Goal: Information Seeking & Learning: Get advice/opinions

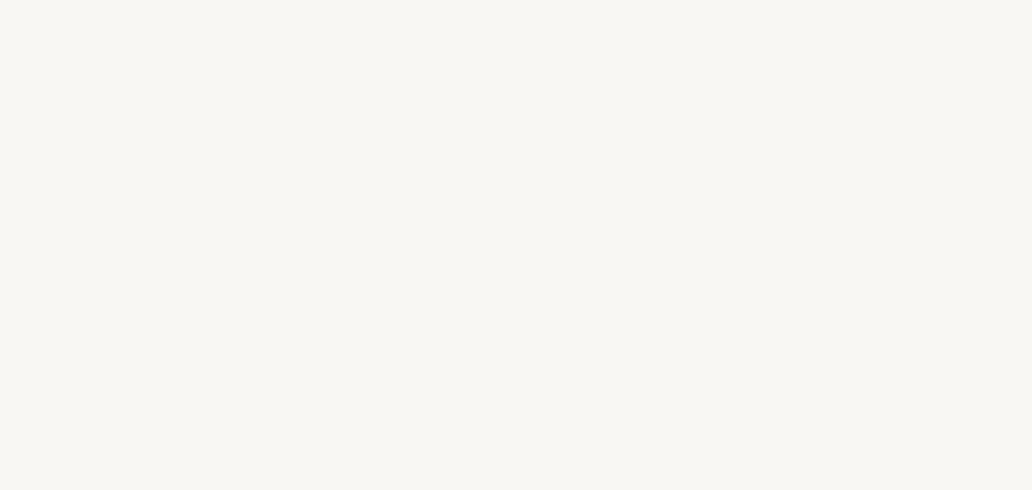
select select "FR"
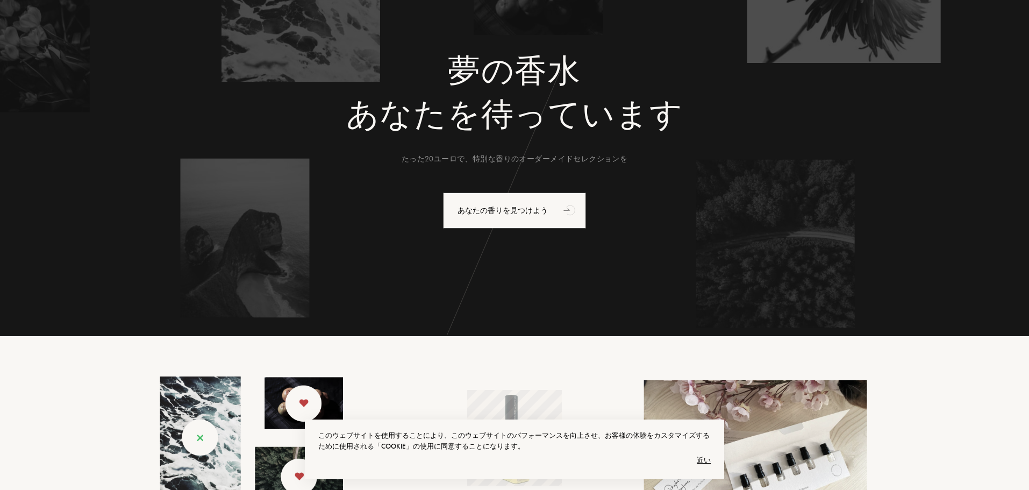
scroll to position [108, 0]
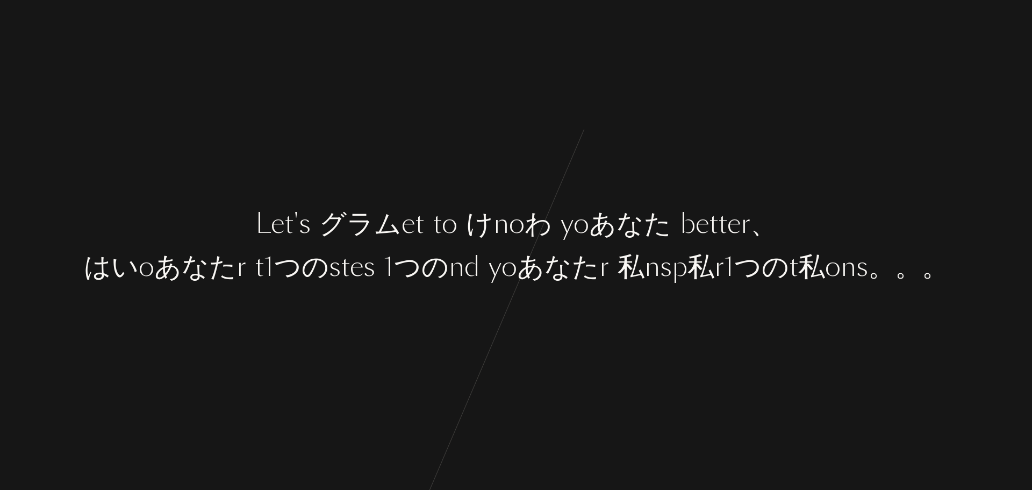
click at [527, 210] on font "わ" at bounding box center [538, 223] width 27 height 38
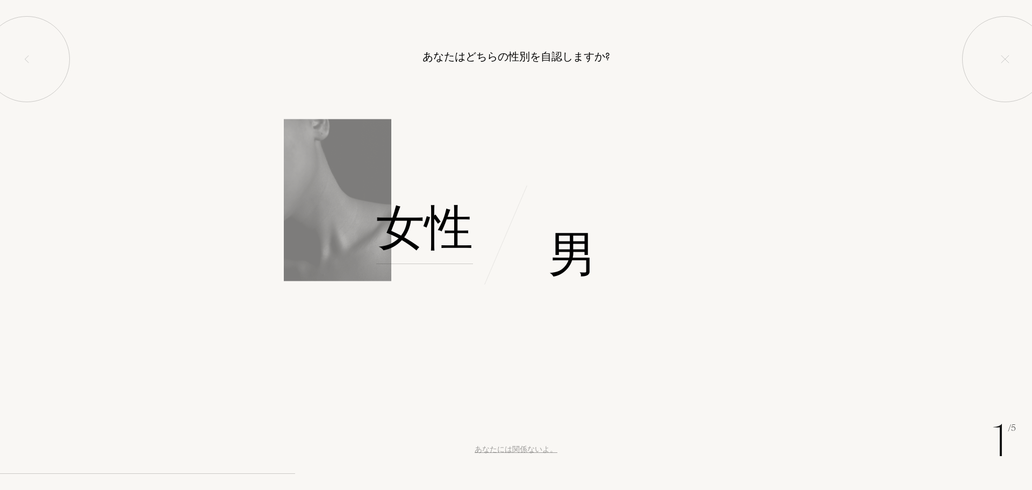
click at [451, 232] on font "女性" at bounding box center [424, 228] width 97 height 68
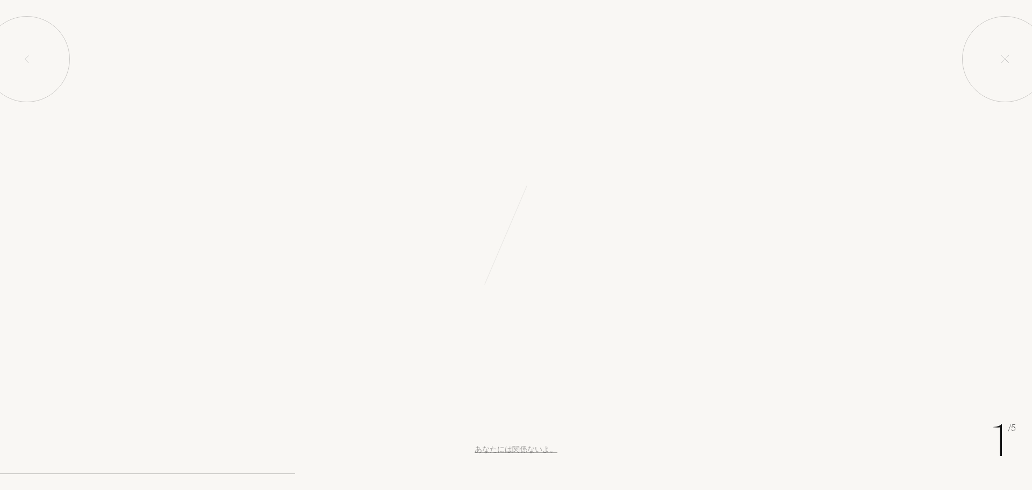
click at [451, 257] on font "女性" at bounding box center [424, 297] width 105 height 81
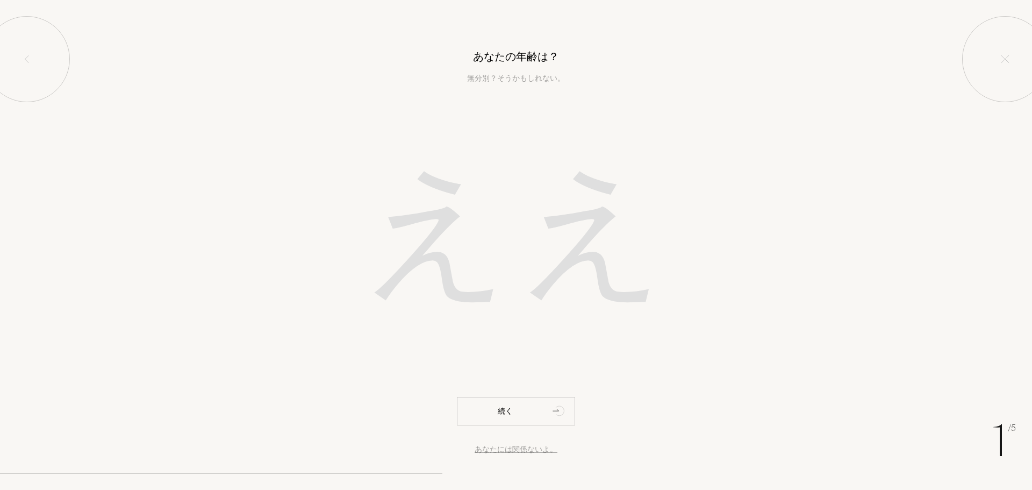
type input "1"
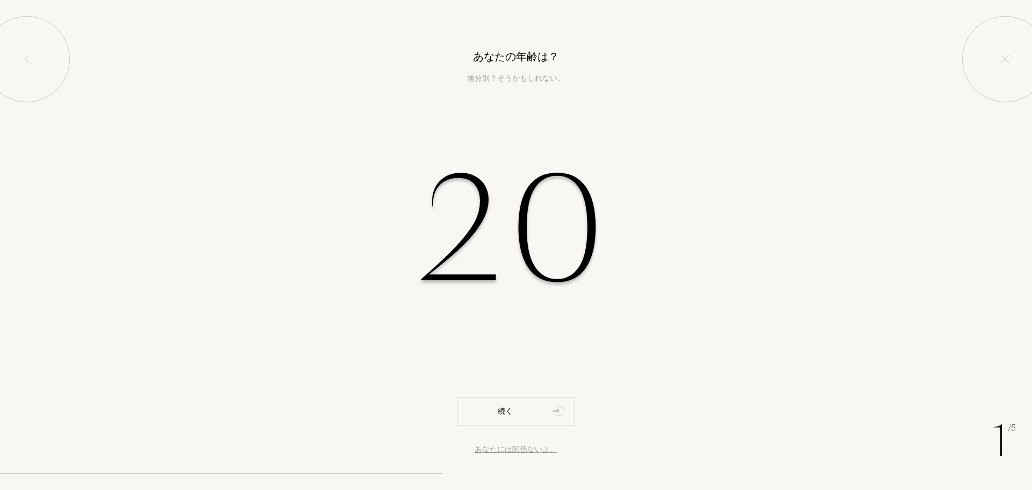
type input "20"
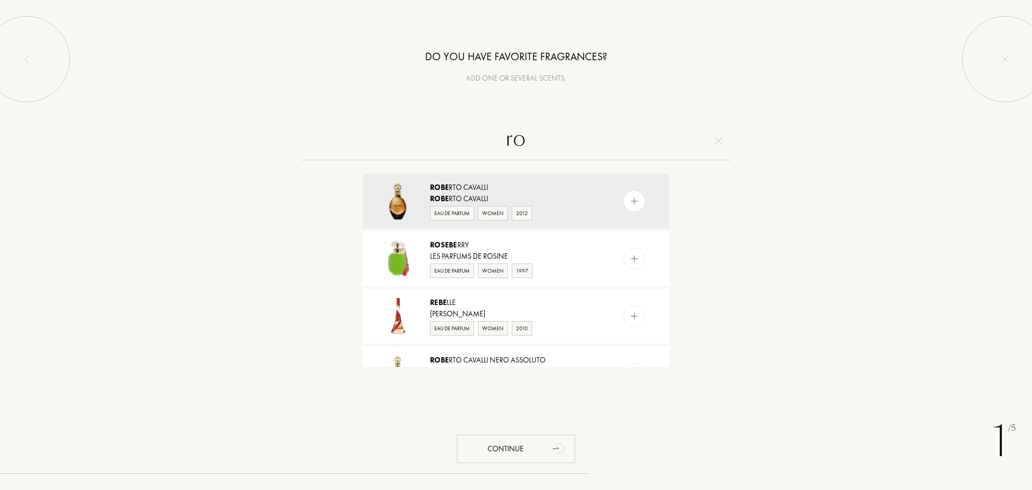
type input "r"
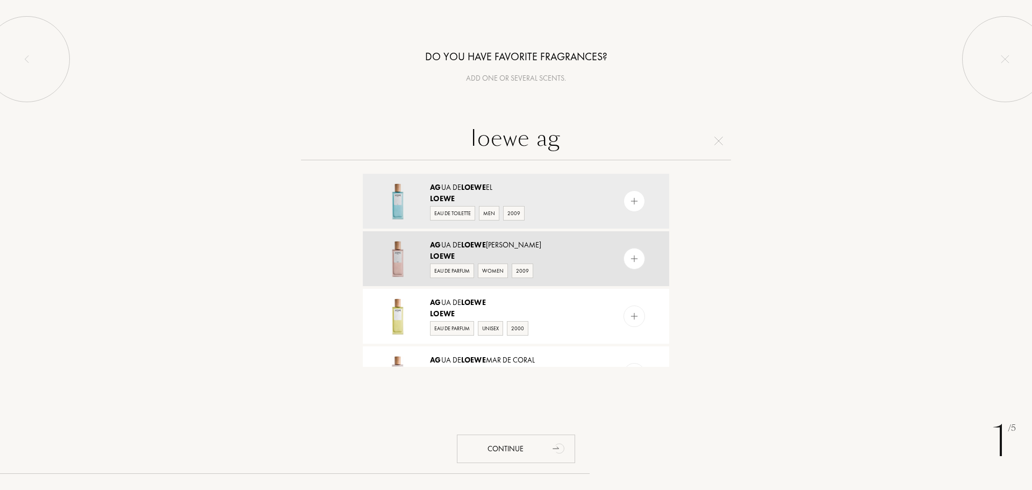
type input "loewe ag"
click at [640, 264] on div at bounding box center [635, 259] width 22 height 22
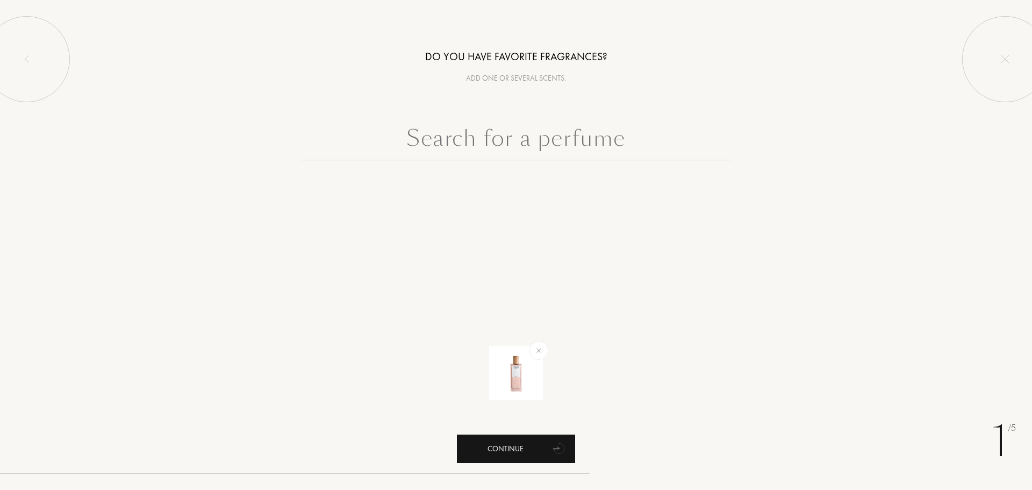
click at [533, 448] on div "Continue" at bounding box center [516, 448] width 118 height 28
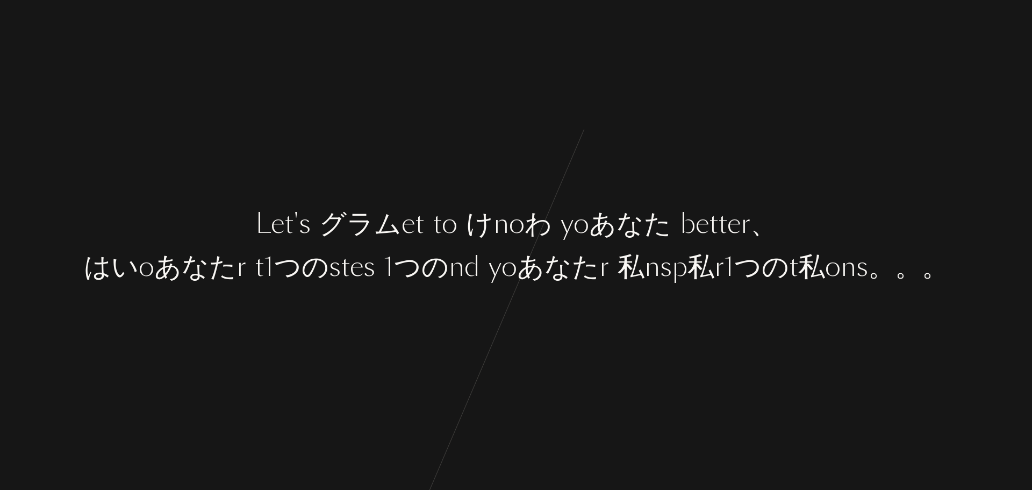
click at [427, 298] on div "L e t ' s グラム e t t o け n o わ y o あなた b e t t e r 、 はい o あなた r t 1つの s t e s 1つ…" at bounding box center [516, 245] width 1032 height 490
click at [427, 297] on div "L e t ' s グラム e t t o け n o わ y o あなた b e t t e r 、 はい o あなた r t 1つの s t e s 1つ…" at bounding box center [516, 245] width 1032 height 490
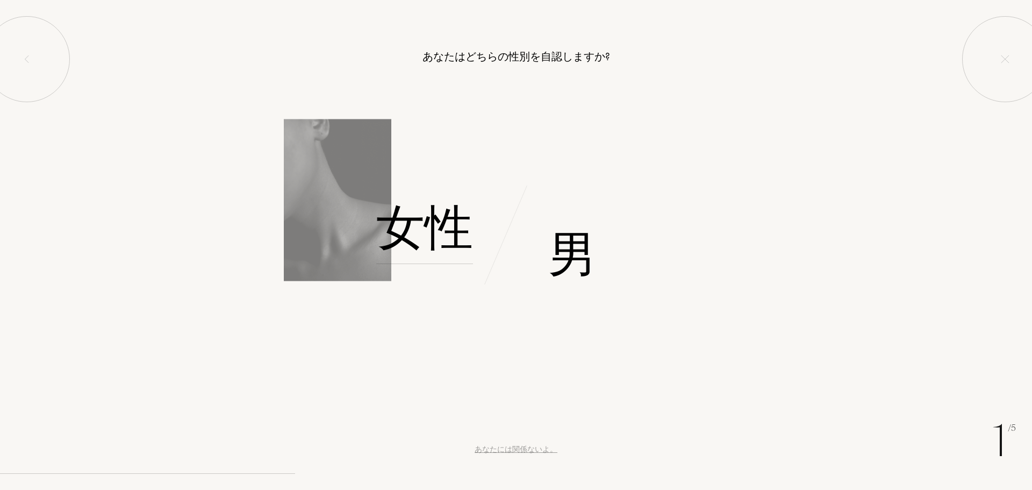
click at [431, 231] on font "女性" at bounding box center [424, 228] width 97 height 68
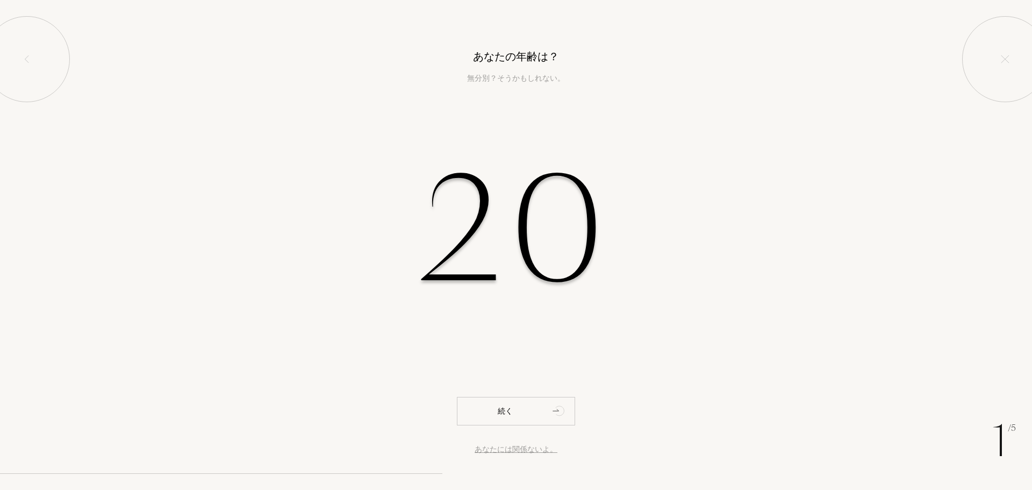
type input "20"
click at [527, 396] on div "1 /5 あなたには関係ないよ。 あなたの年齢は？ 無分別？そうかもしれない。 20 続く" at bounding box center [516, 245] width 1032 height 490
click at [538, 426] on div "1 /5 あなたには関係ないよ。 あなたの年齢は？ 無分別？そうかもしれない。 20 続く" at bounding box center [516, 245] width 1032 height 490
click at [538, 421] on div "続く" at bounding box center [516, 411] width 118 height 28
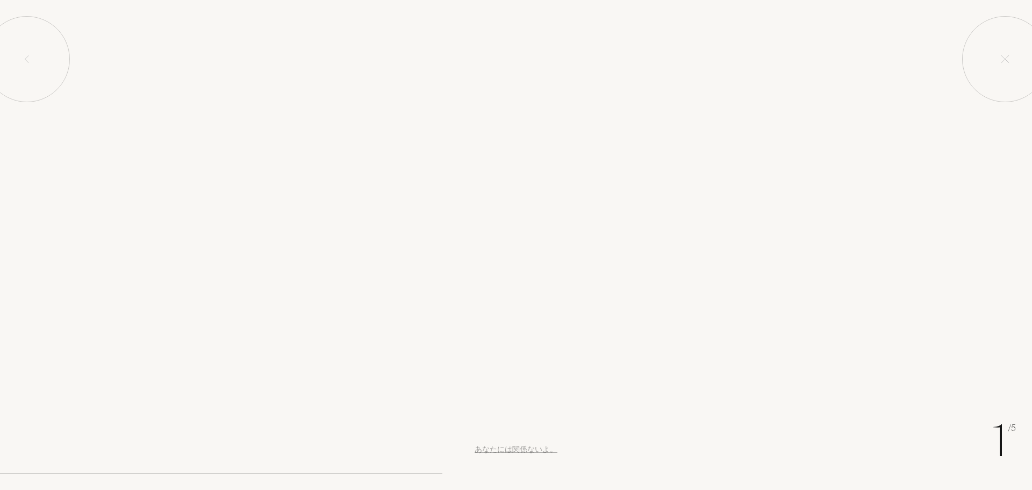
click at [538, 418] on div "続く" at bounding box center [516, 411] width 118 height 28
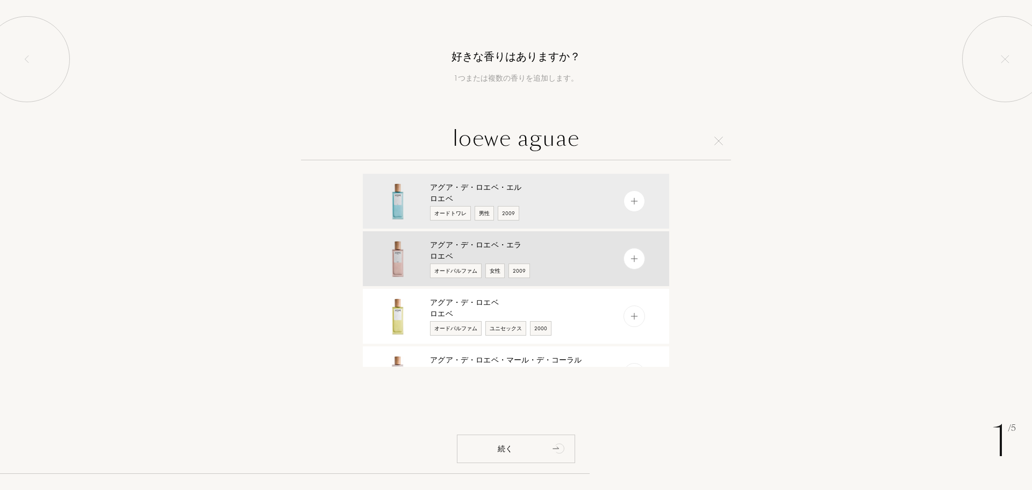
type input "loewe aguae"
click at [639, 259] on div at bounding box center [635, 259] width 22 height 22
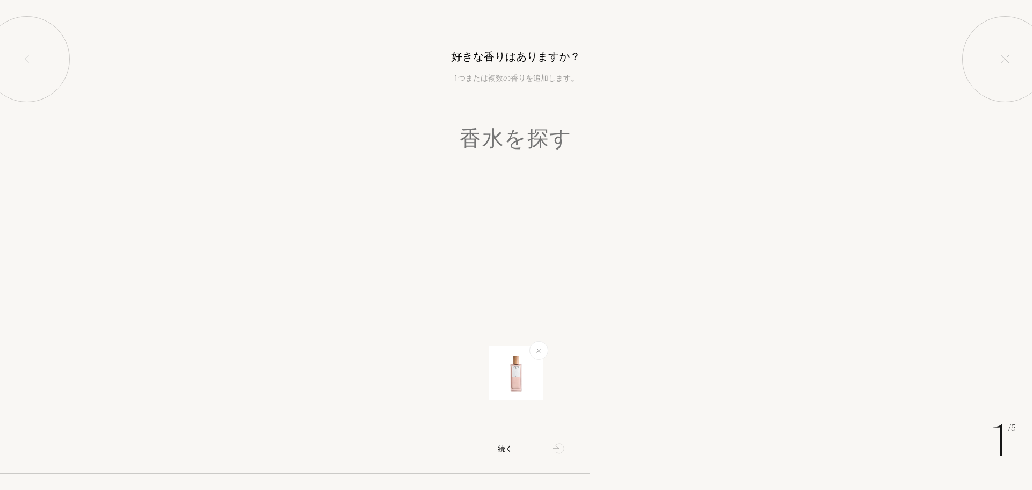
click at [497, 148] on input "text" at bounding box center [516, 140] width 430 height 39
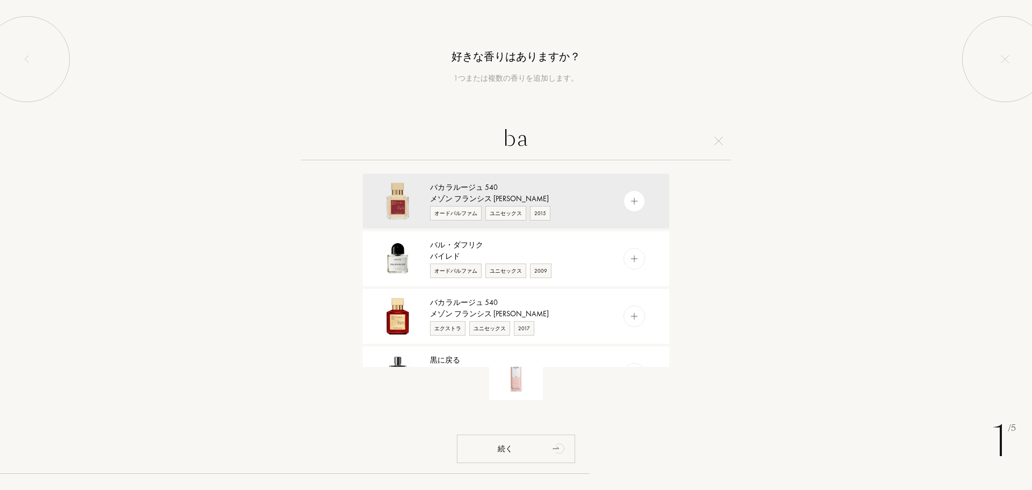
type input "b"
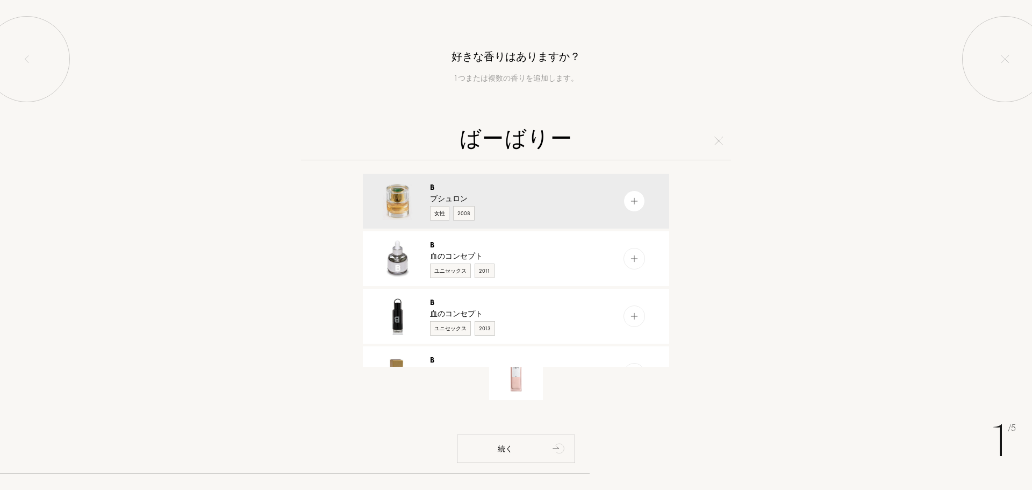
type input "バーバリー"
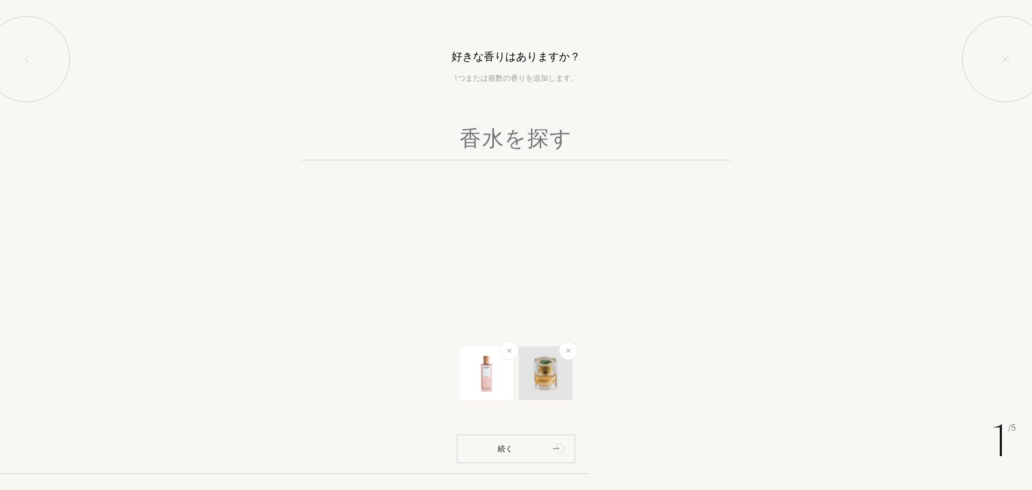
click at [568, 350] on img at bounding box center [568, 350] width 12 height 12
click at [478, 132] on input "text" at bounding box center [516, 140] width 430 height 39
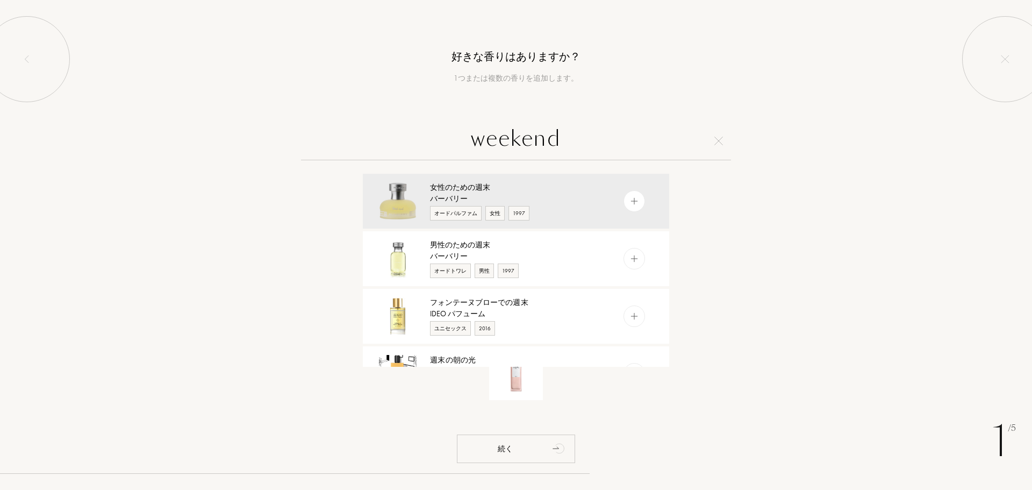
type input "weekend"
click at [607, 207] on div "女性のための 週末 バーバリー オードパルファム 女性 1997" at bounding box center [516, 201] width 306 height 55
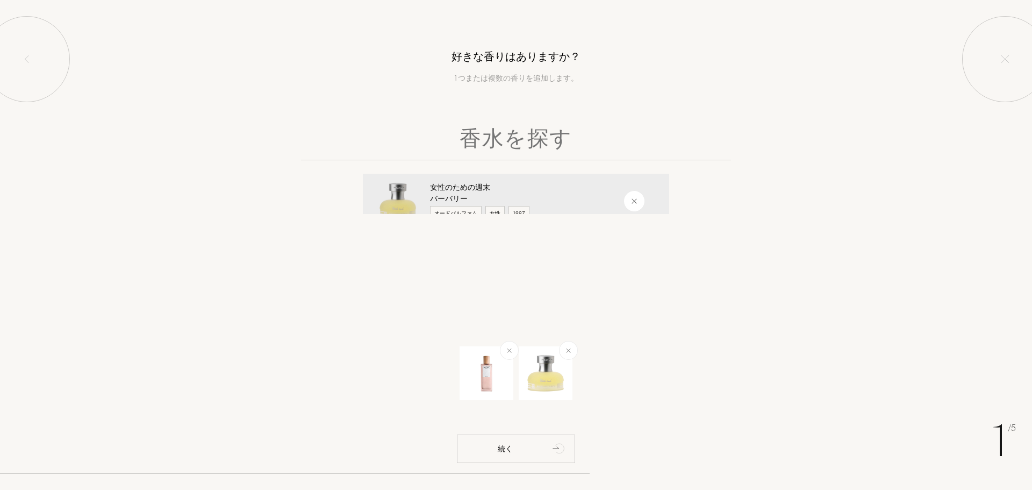
click at [538, 137] on input "text" at bounding box center [516, 140] width 430 height 39
click at [502, 449] on font "続く" at bounding box center [505, 448] width 15 height 10
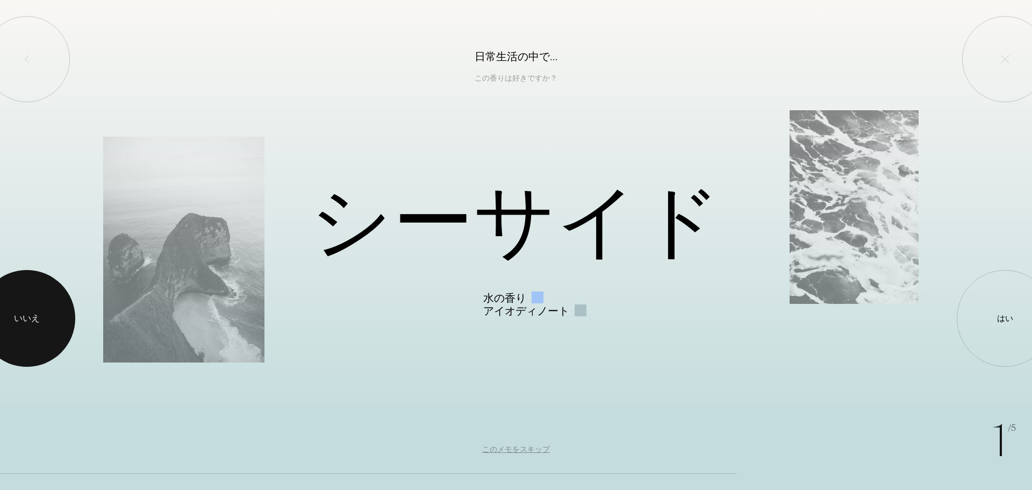
click at [21, 305] on div at bounding box center [26, 318] width 97 height 97
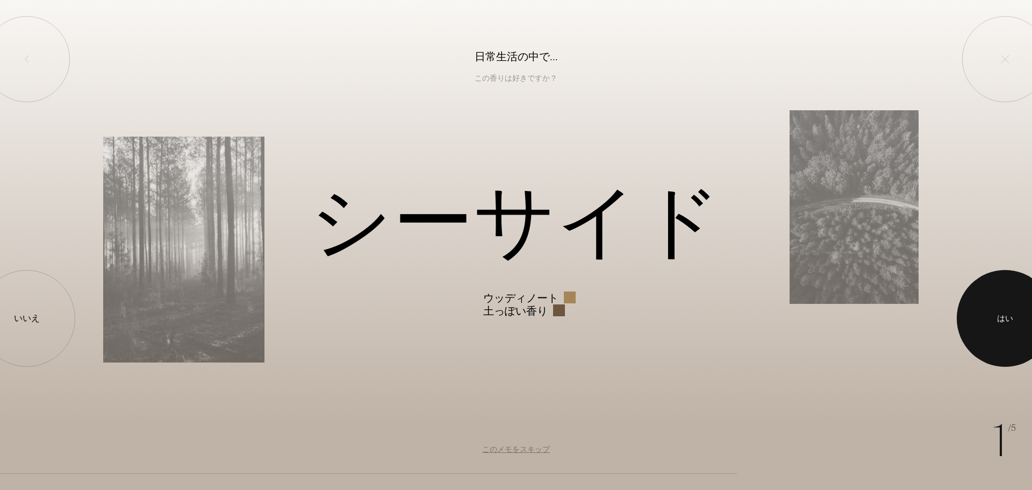
click at [1010, 331] on div at bounding box center [1005, 318] width 97 height 97
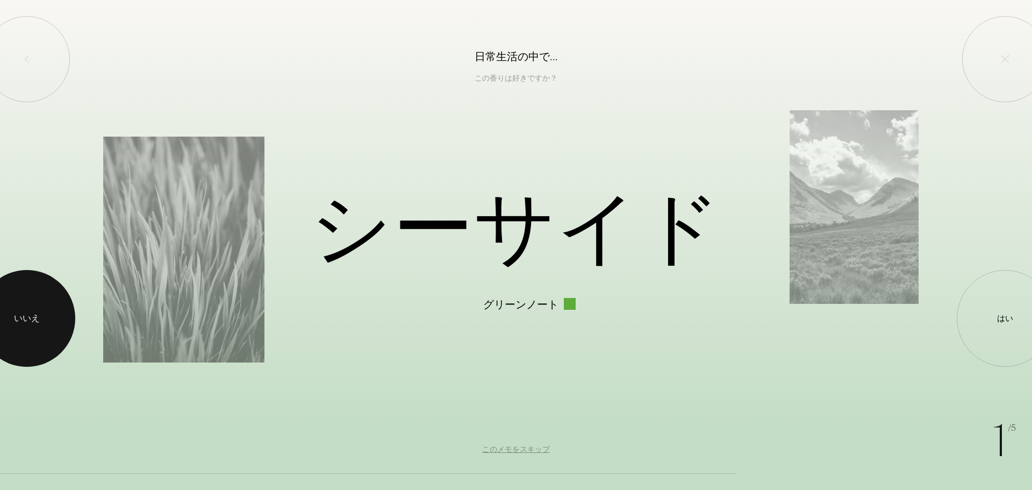
click at [34, 283] on div at bounding box center [26, 318] width 97 height 97
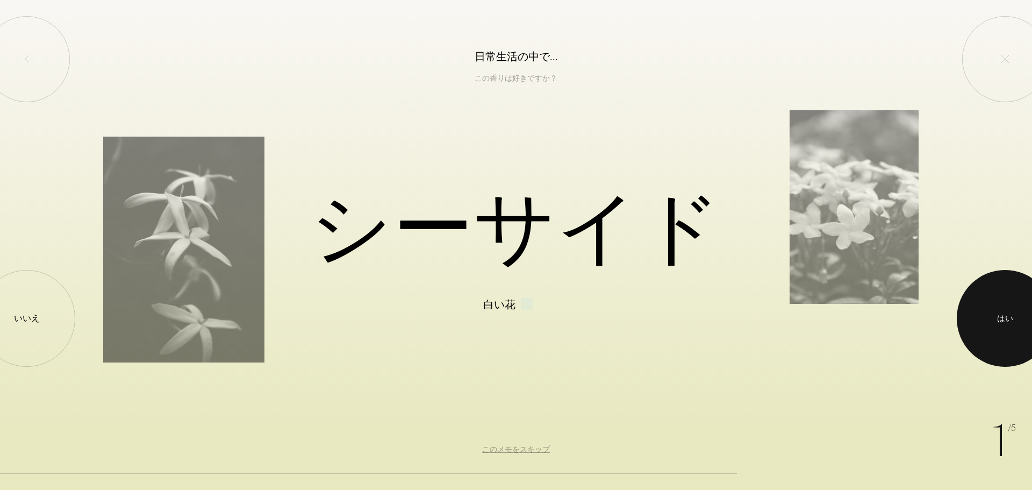
click at [1031, 311] on div at bounding box center [1005, 318] width 97 height 97
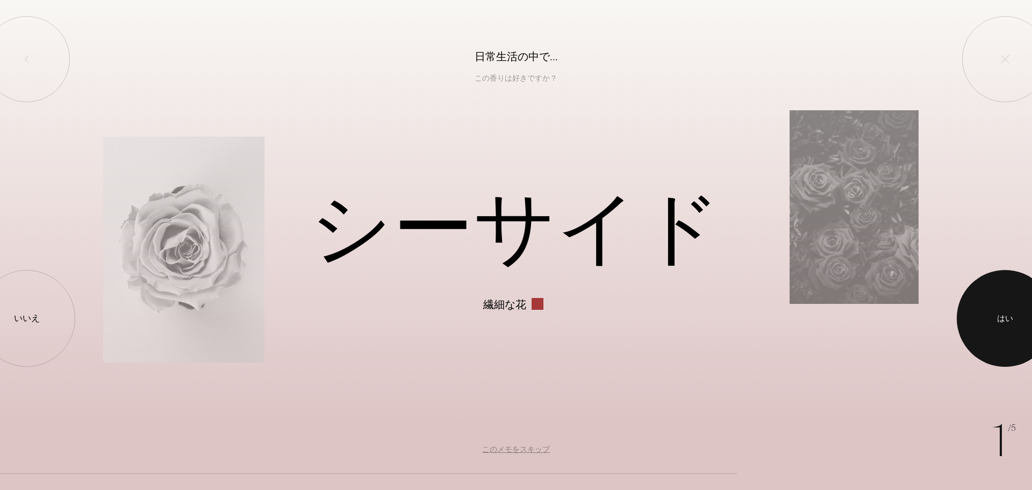
click at [991, 345] on div at bounding box center [1005, 318] width 97 height 97
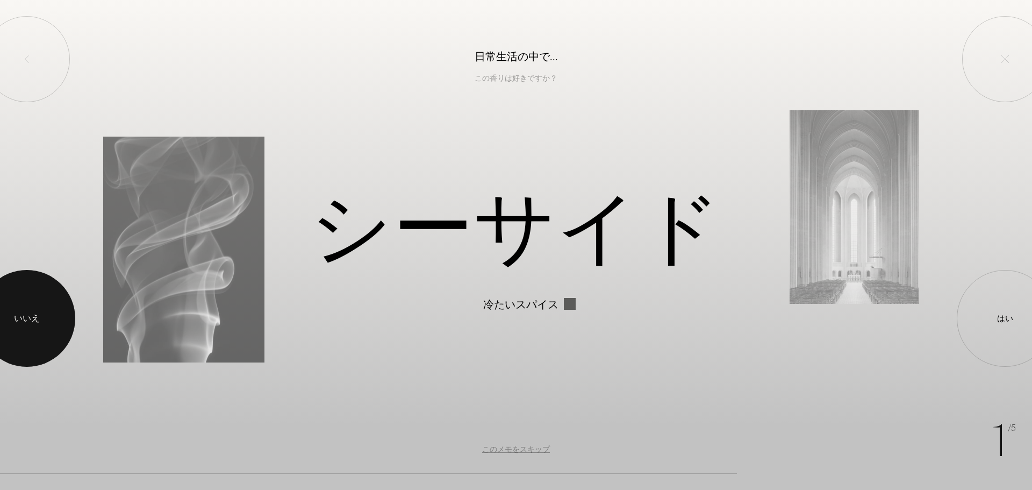
click at [62, 310] on div at bounding box center [26, 318] width 97 height 97
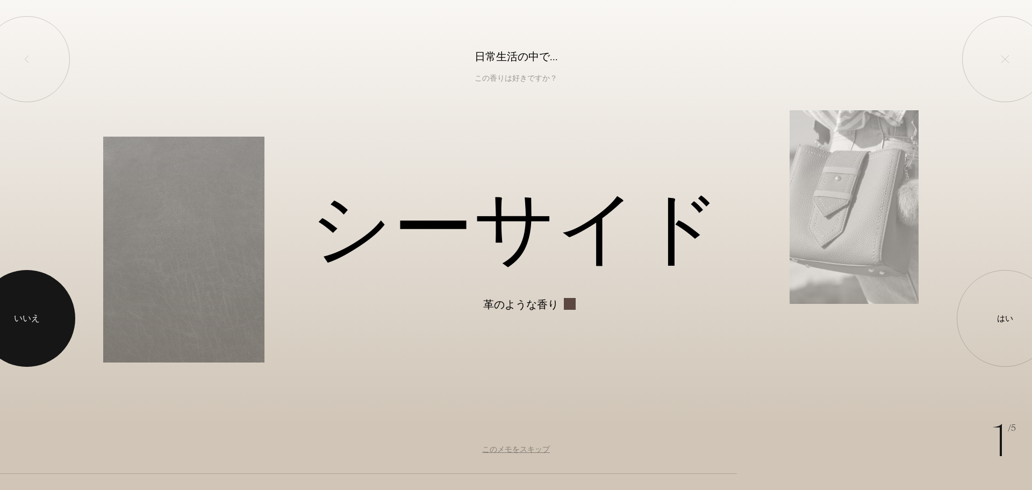
click at [59, 300] on div at bounding box center [26, 318] width 97 height 97
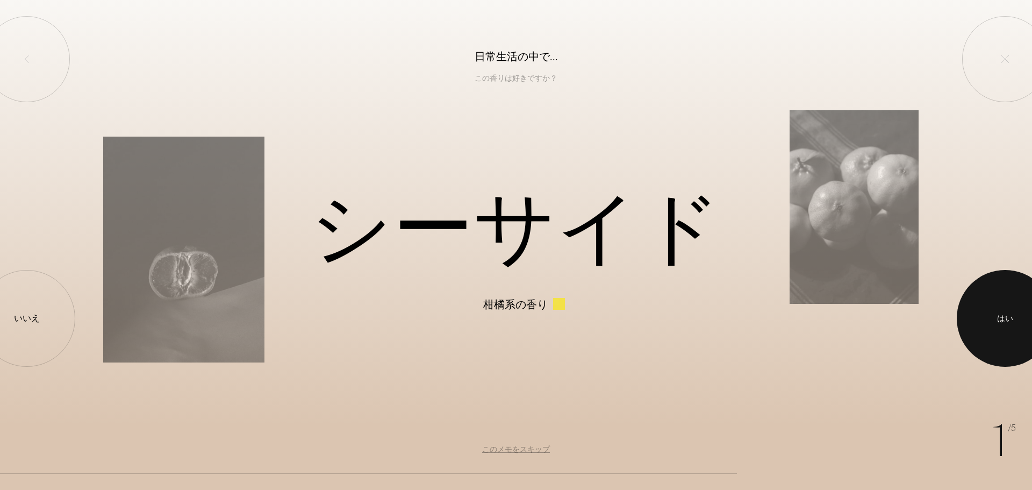
click at [990, 311] on div at bounding box center [1005, 318] width 97 height 97
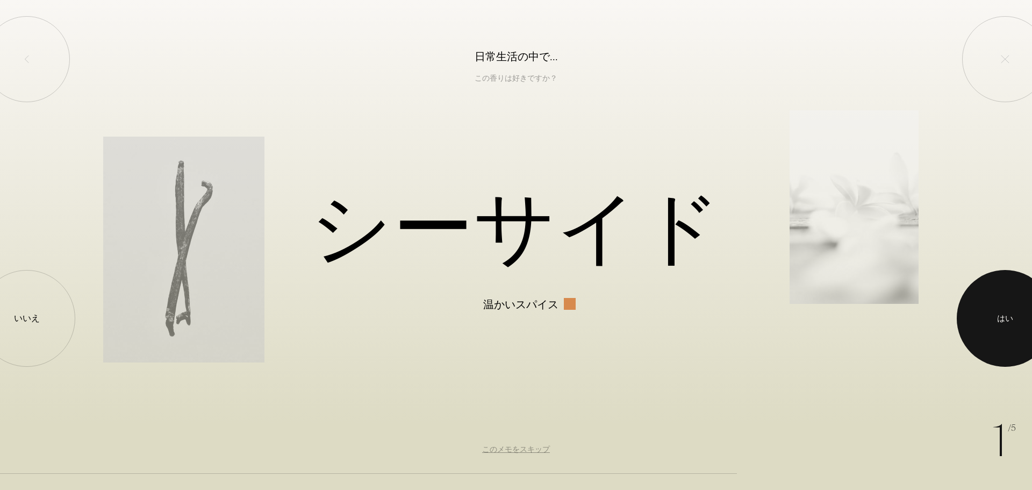
click at [992, 341] on div "はい" at bounding box center [1005, 318] width 97 height 97
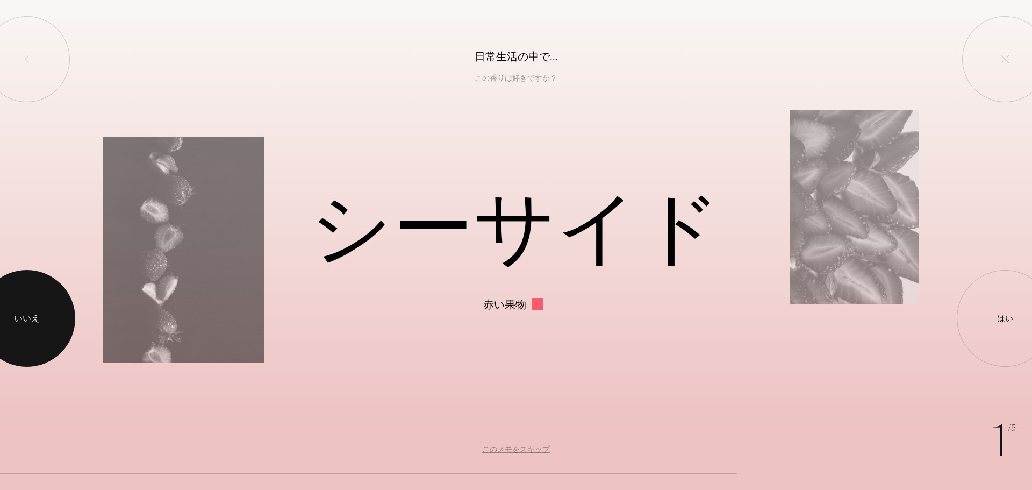
click at [69, 316] on div "いいえ" at bounding box center [26, 318] width 97 height 97
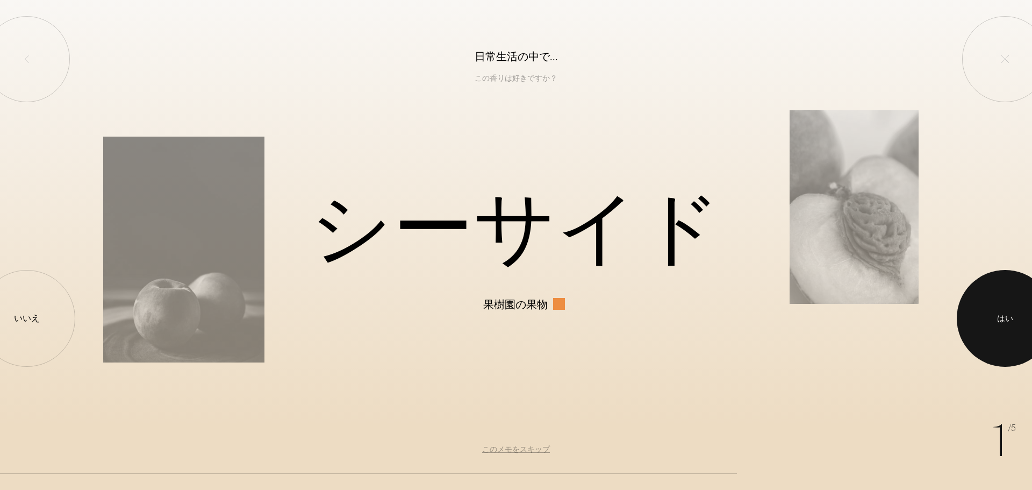
click at [1015, 313] on div at bounding box center [1005, 318] width 97 height 97
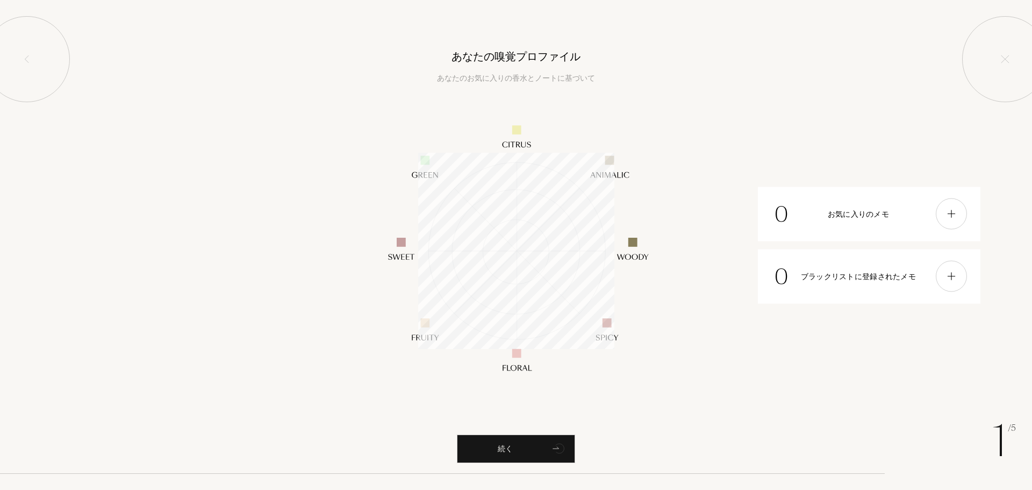
scroll to position [196, 196]
click at [956, 276] on img at bounding box center [951, 276] width 12 height 12
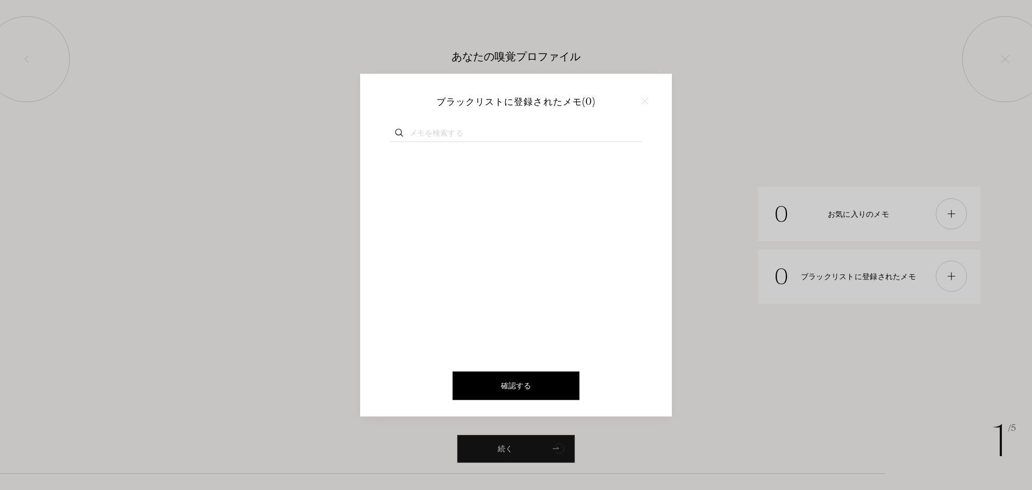
click at [441, 138] on input "text" at bounding box center [516, 134] width 252 height 15
type input "h"
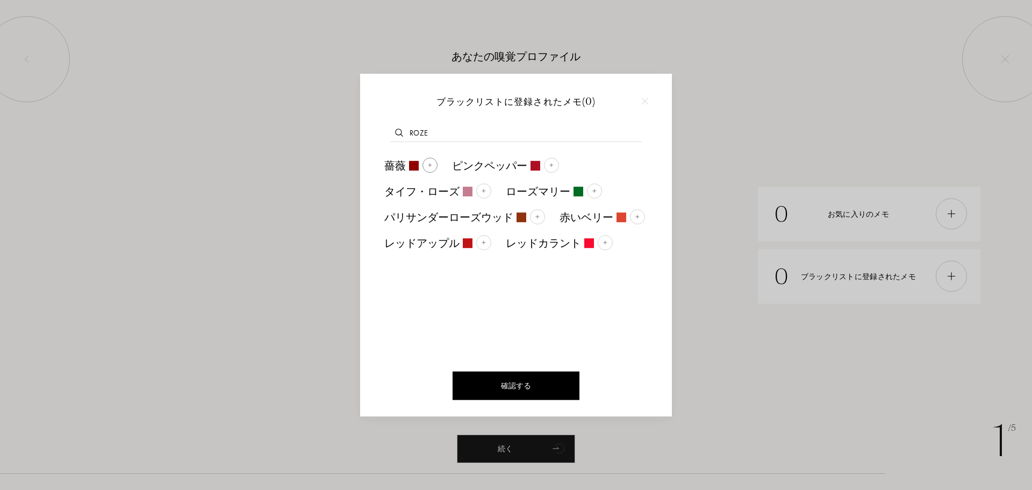
type input "roze"
click at [438, 166] on div "薔薇" at bounding box center [410, 166] width 68 height 26
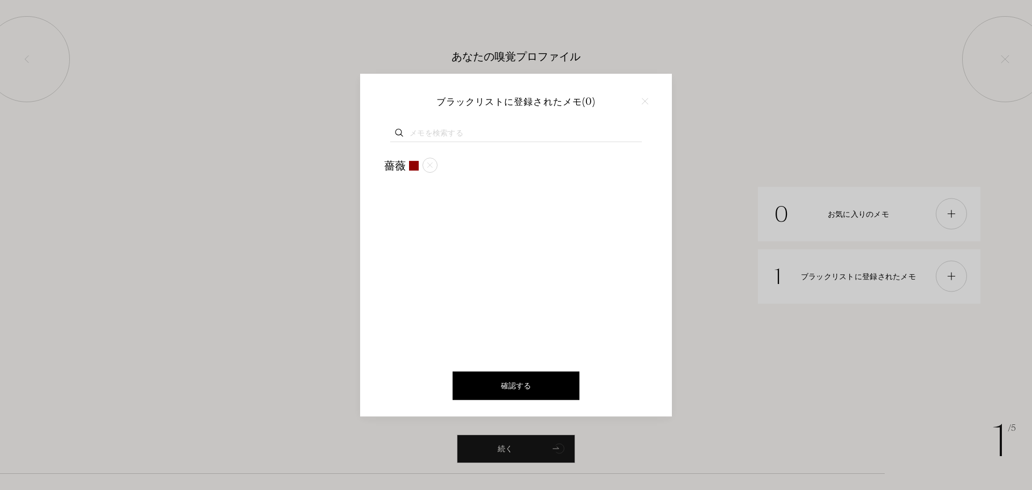
click at [492, 128] on input "text" at bounding box center [516, 134] width 252 height 15
type input "ベ"
type input "berr"
click at [462, 166] on img at bounding box center [462, 164] width 5 height 5
click at [472, 133] on input "text" at bounding box center [516, 134] width 252 height 15
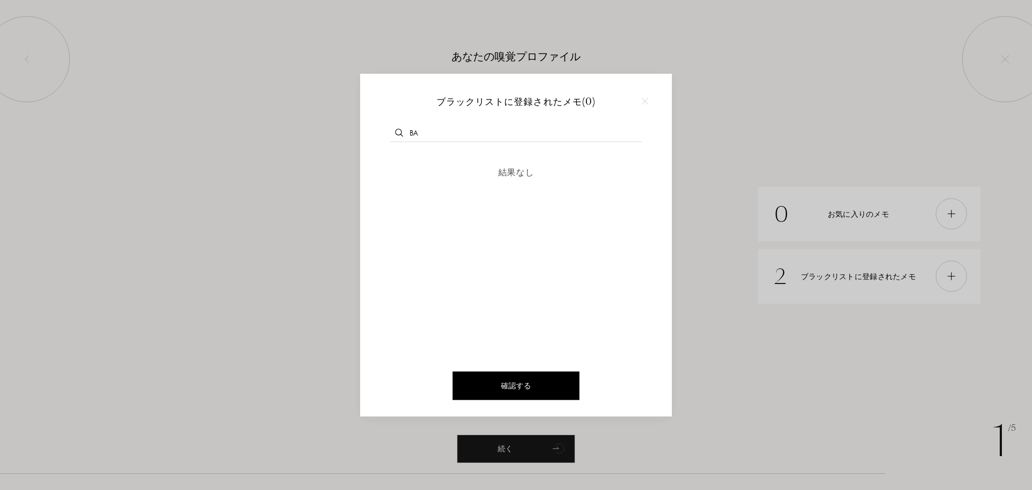
type input "b"
type input "van"
drag, startPoint x: 449, startPoint y: 161, endPoint x: 448, endPoint y: 151, distance: 10.8
click at [448, 161] on div "バニラ" at bounding box center [415, 166] width 78 height 26
click at [448, 132] on input "text" at bounding box center [516, 134] width 252 height 15
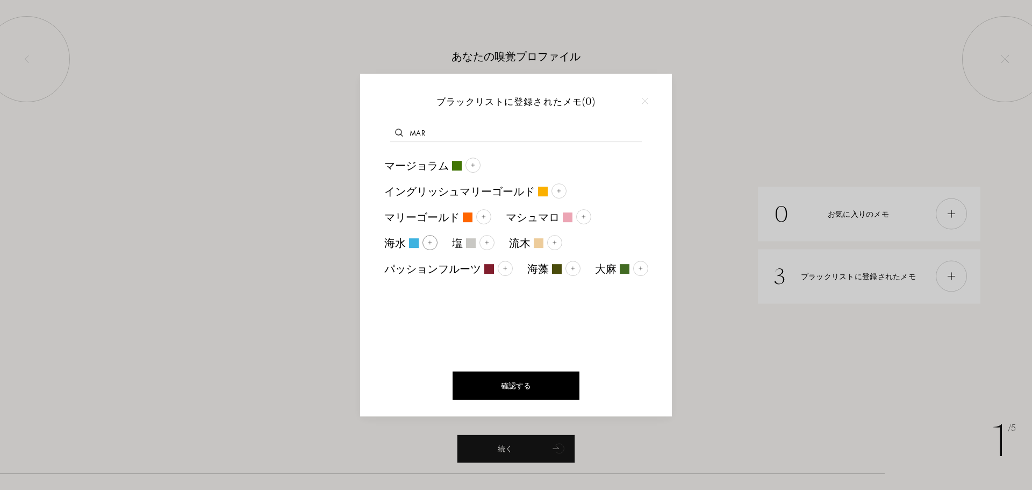
type input "mar"
click at [406, 247] on div "海水" at bounding box center [410, 243] width 53 height 16
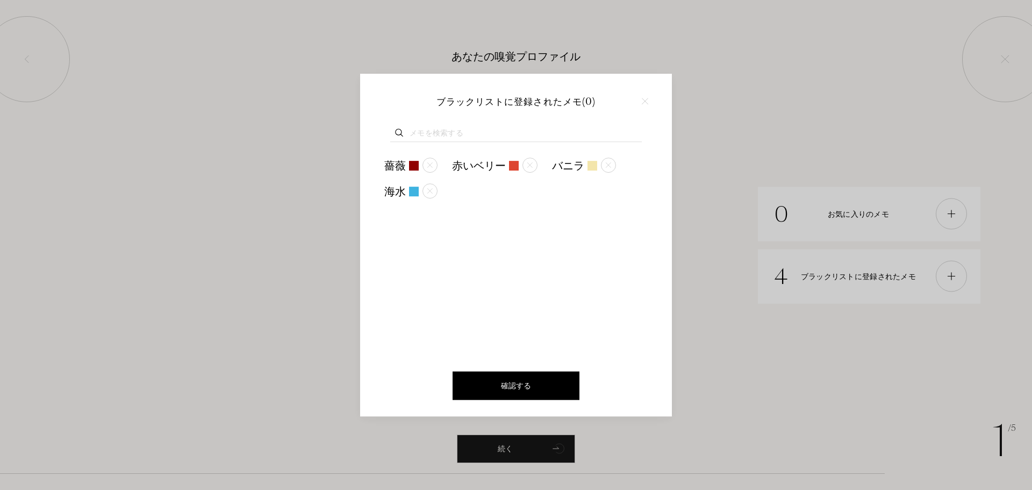
drag, startPoint x: 528, startPoint y: 407, endPoint x: 528, endPoint y: 398, distance: 8.6
click at [528, 406] on div "確認する" at bounding box center [516, 389] width 312 height 54
click at [528, 398] on div "確認する" at bounding box center [516, 385] width 127 height 28
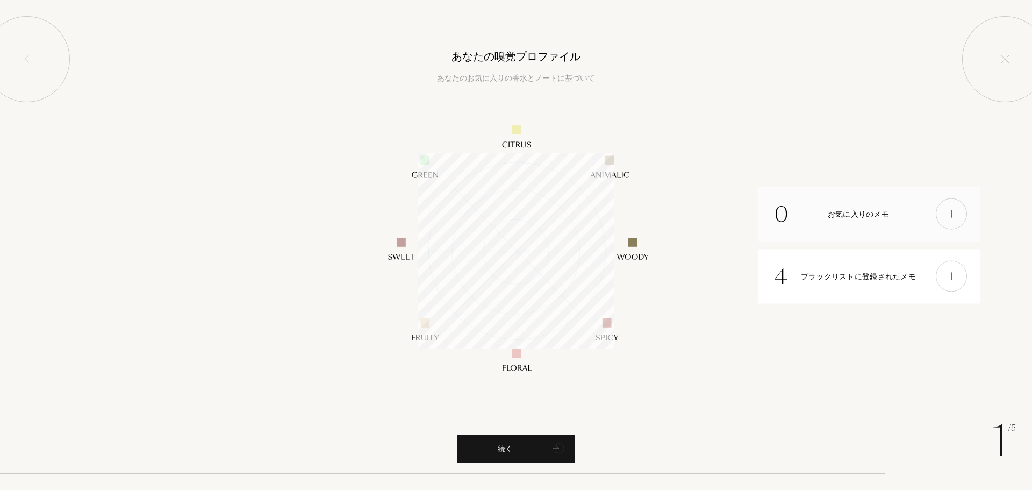
click at [944, 205] on div at bounding box center [951, 213] width 31 height 31
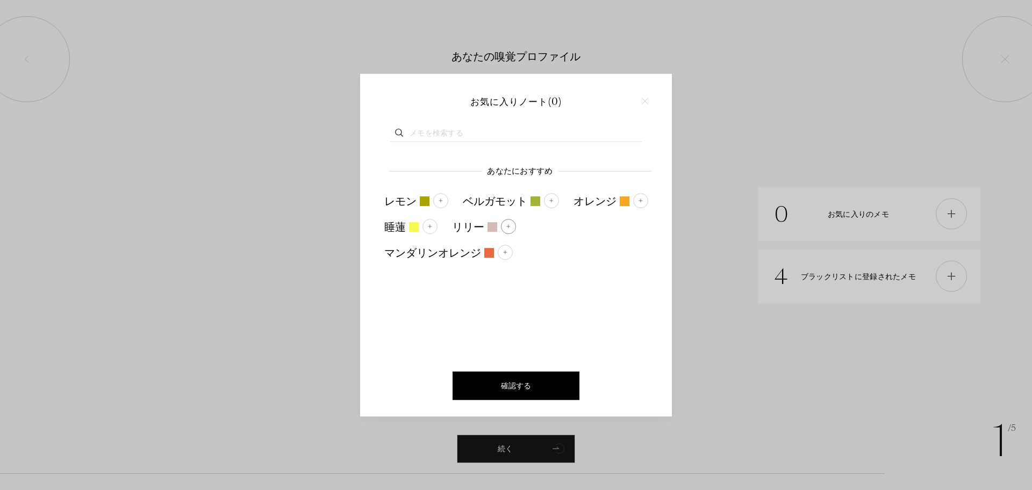
click at [507, 225] on img at bounding box center [508, 225] width 5 height 5
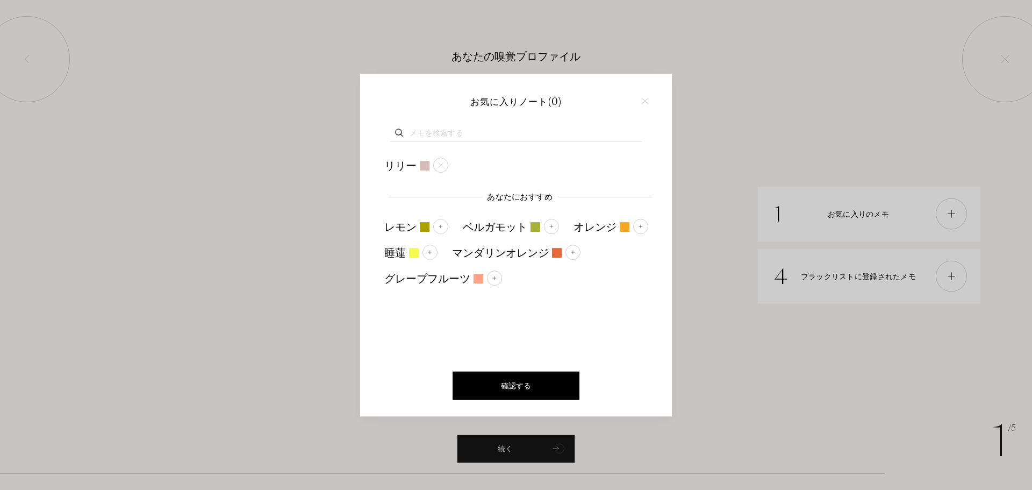
click at [565, 134] on input "text" at bounding box center [516, 134] width 252 height 15
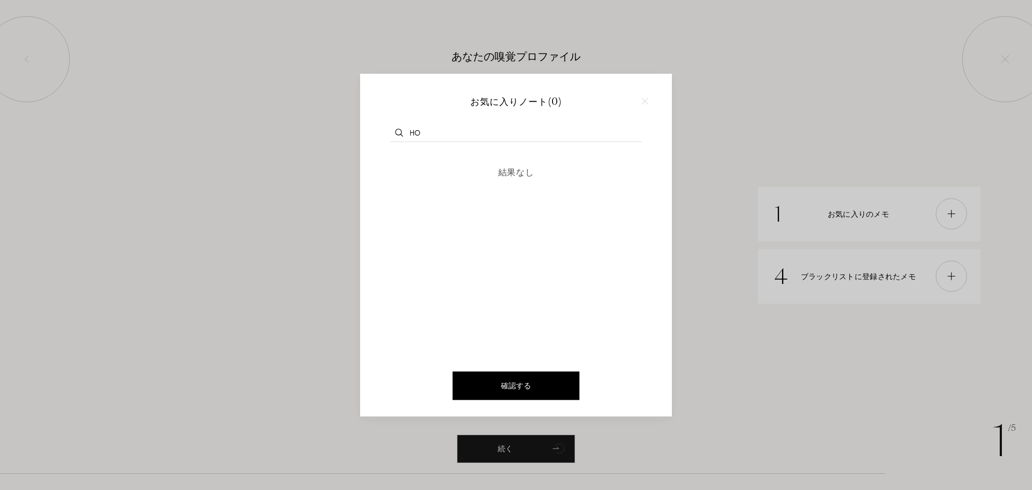
type input "h"
type input "whi"
click at [505, 399] on div "確認する" at bounding box center [516, 385] width 127 height 28
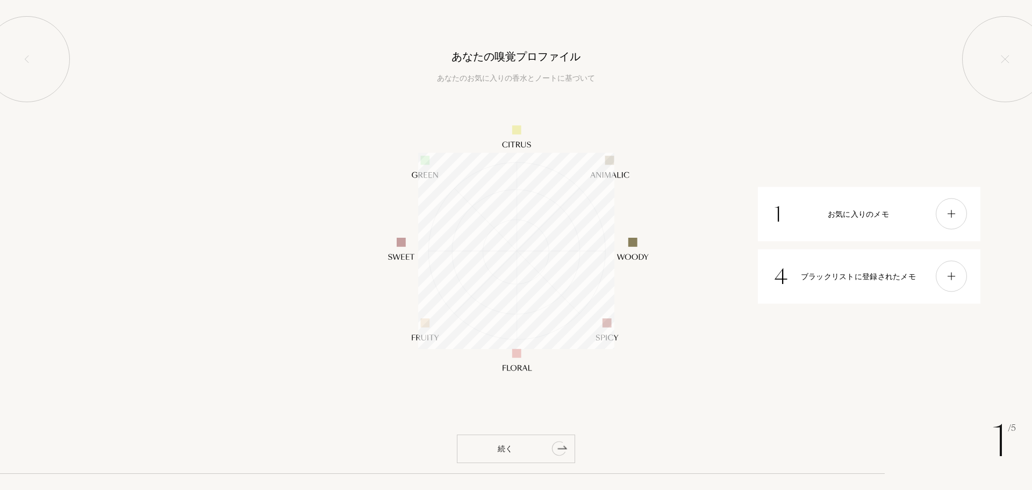
click at [512, 442] on div "続く" at bounding box center [516, 448] width 118 height 28
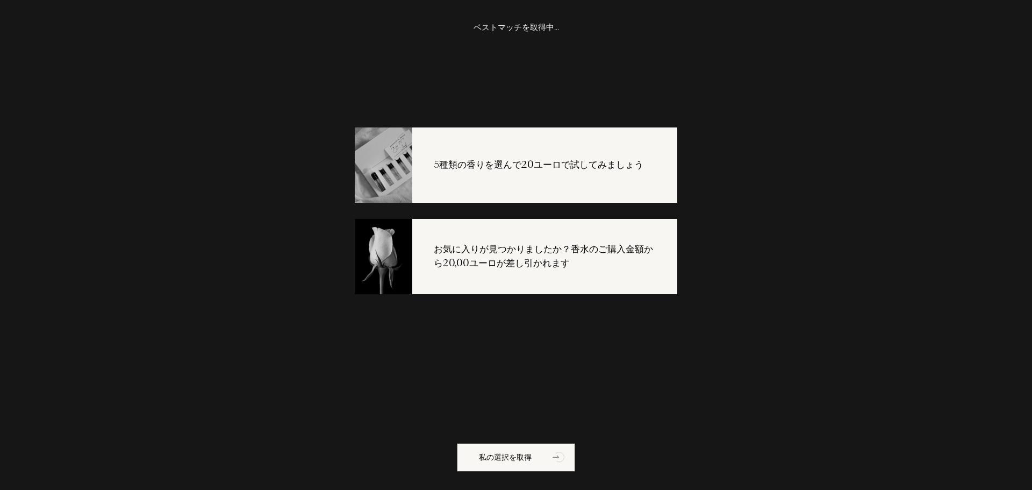
click at [520, 441] on div "私の選択を取得" at bounding box center [516, 448] width 180 height 29
click at [523, 454] on font "私の選択を取得" at bounding box center [505, 457] width 53 height 10
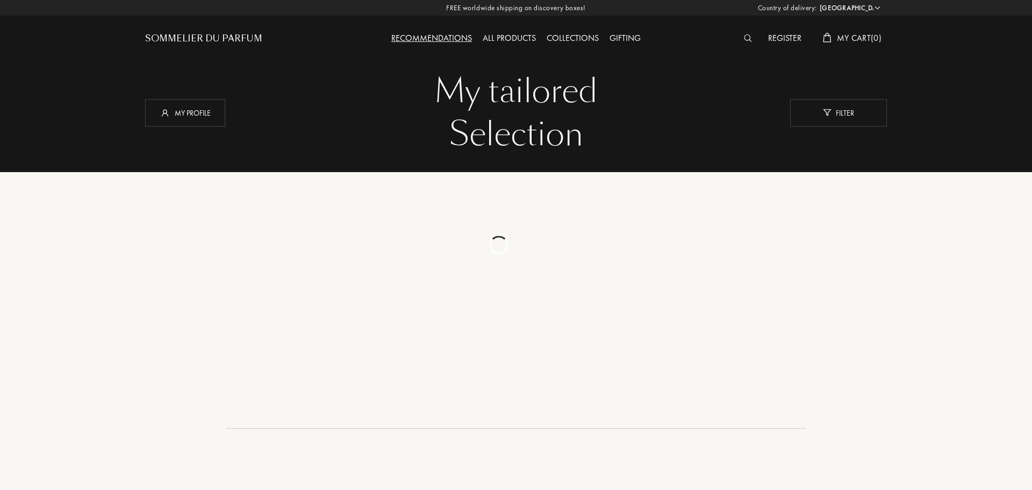
select select "FR"
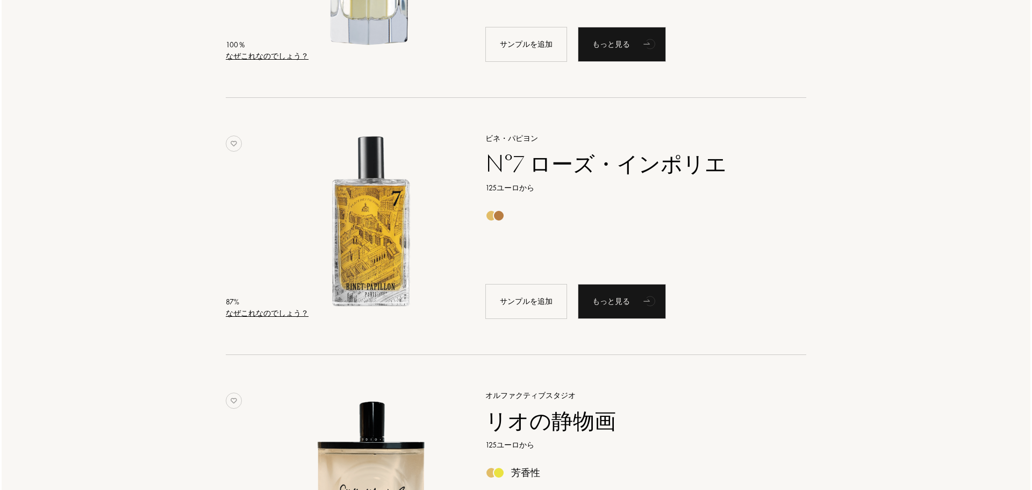
scroll to position [54, 0]
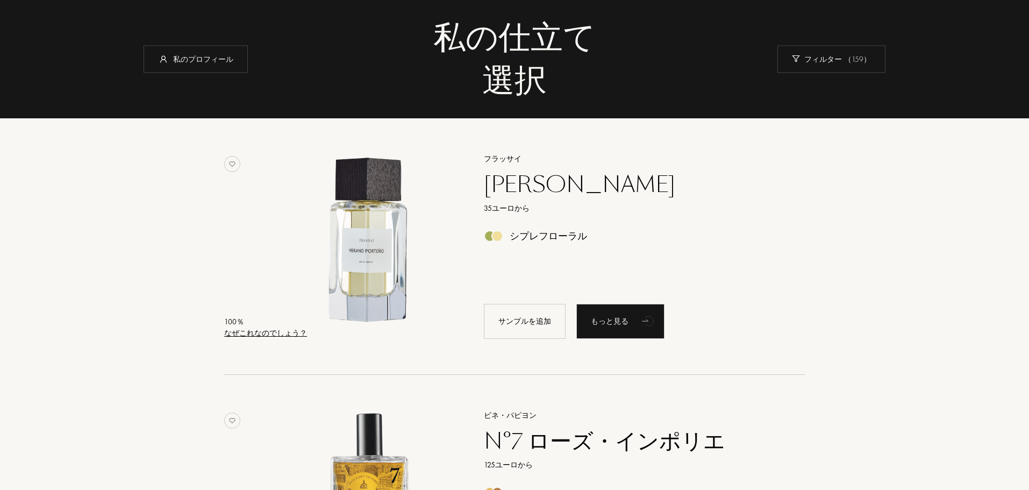
click at [277, 328] on font "なぜこれなのでしょう？" at bounding box center [265, 333] width 83 height 10
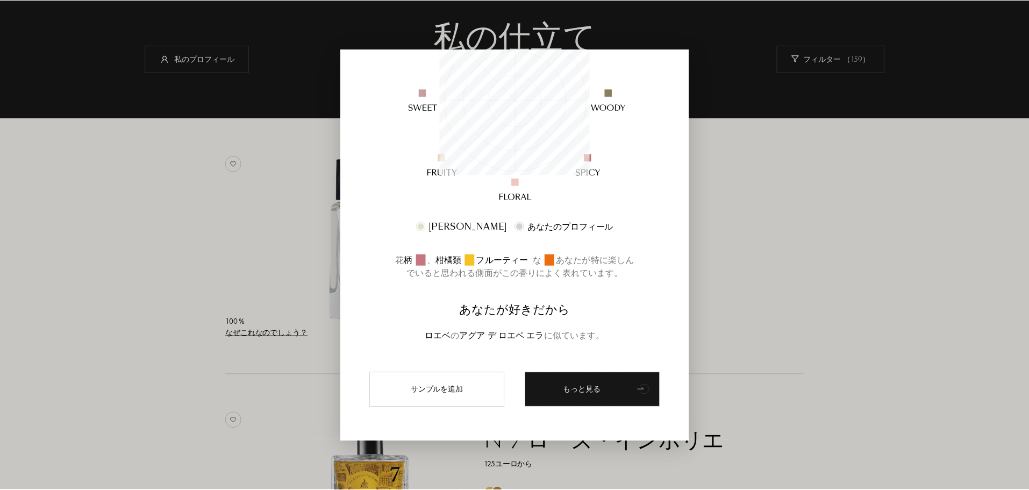
scroll to position [177, 0]
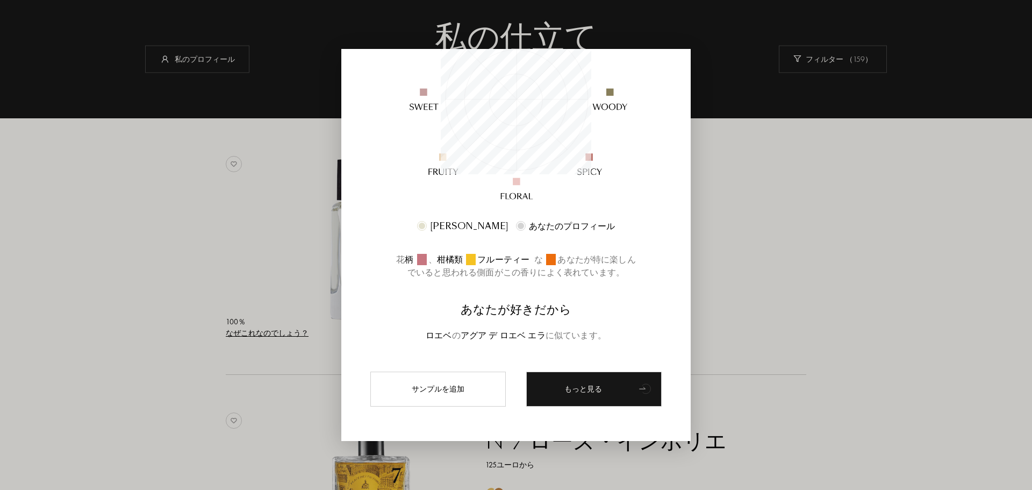
click at [739, 342] on div at bounding box center [516, 245] width 1032 height 490
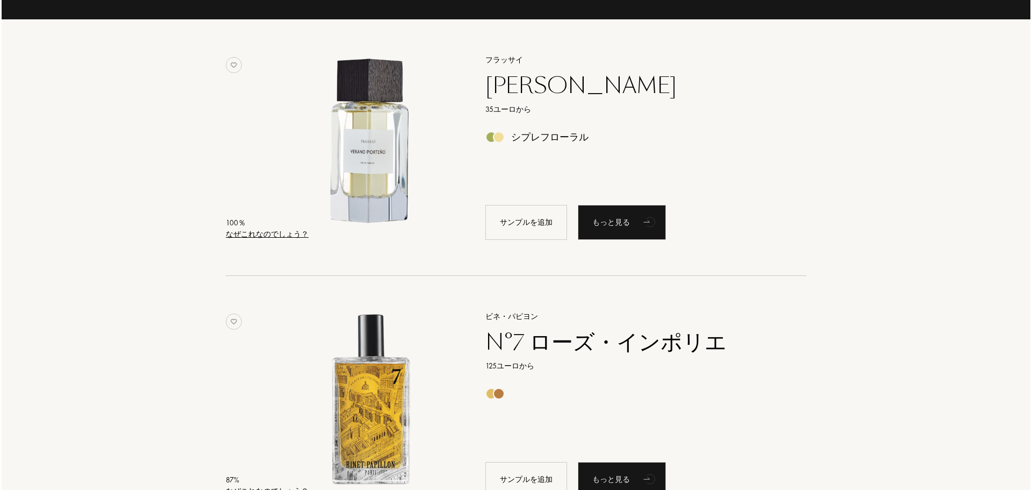
scroll to position [215, 0]
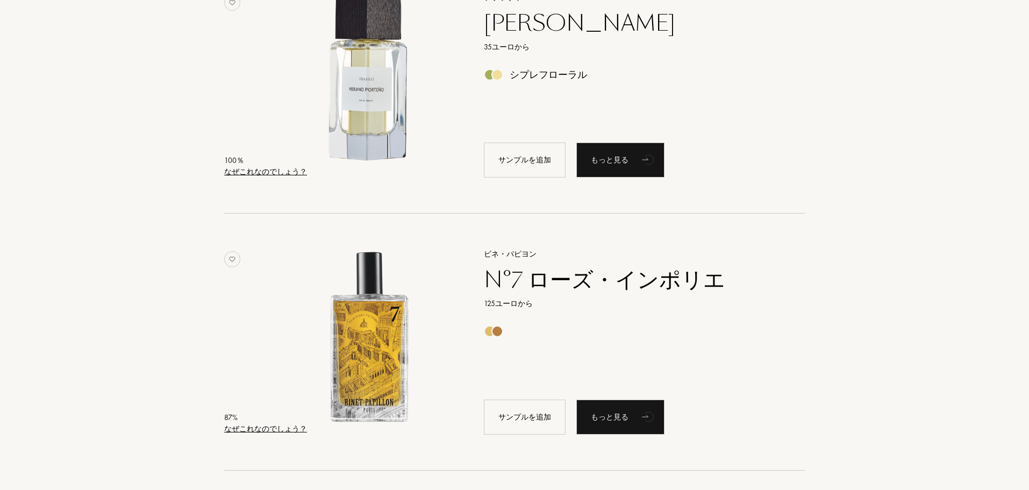
click at [298, 428] on font "なぜこれなのでしょう？" at bounding box center [265, 429] width 83 height 10
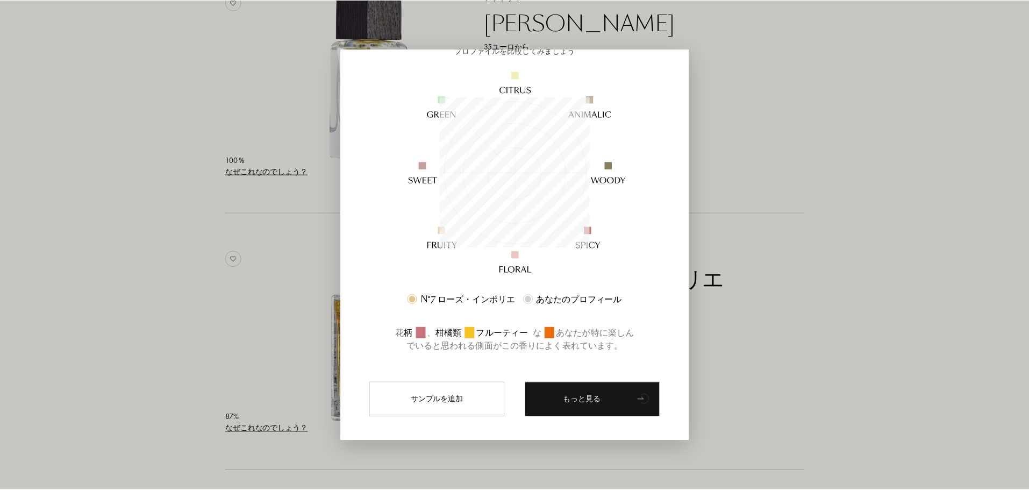
scroll to position [108, 0]
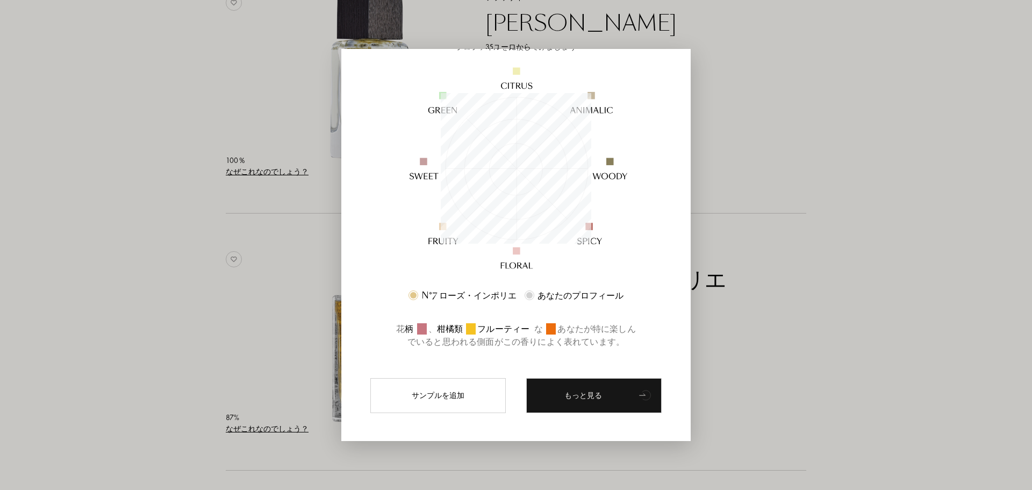
click at [725, 336] on div at bounding box center [516, 245] width 1032 height 490
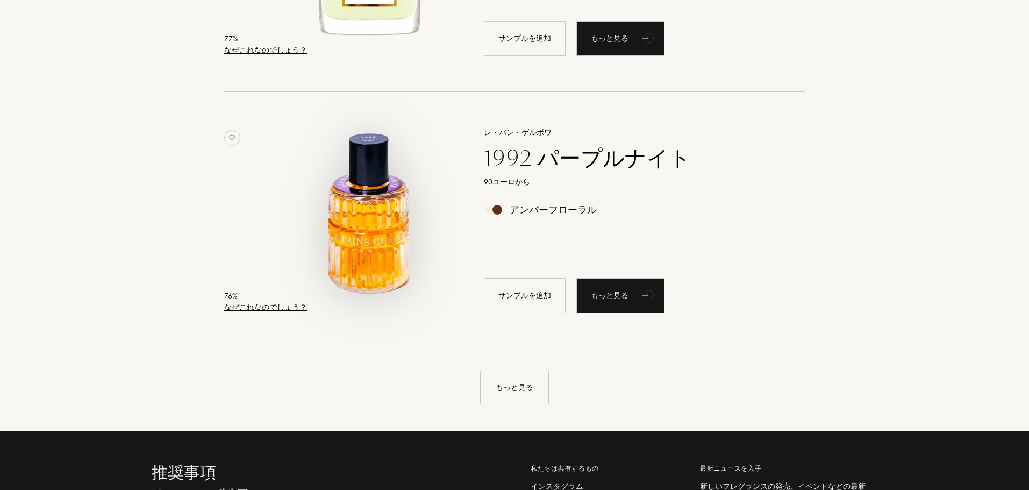
scroll to position [2473, 0]
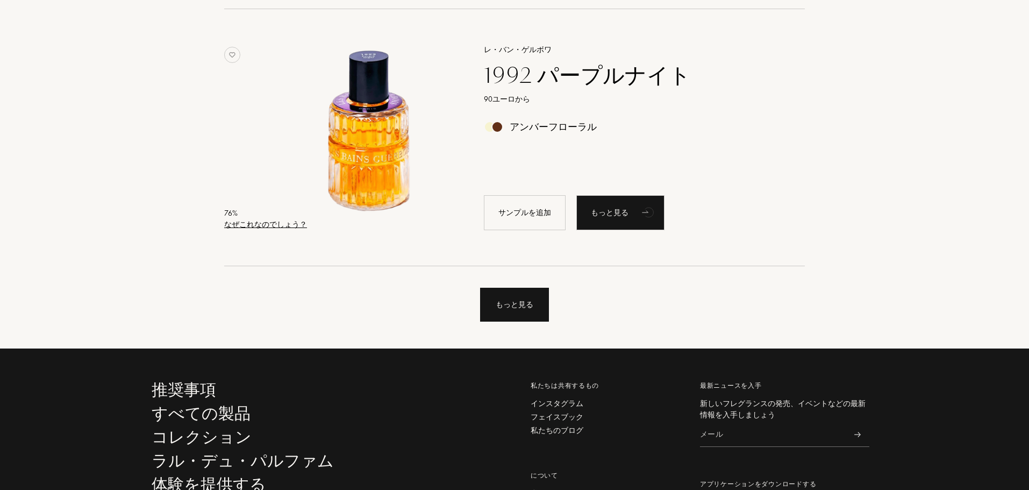
click at [503, 310] on div "もっと見る" at bounding box center [514, 305] width 69 height 34
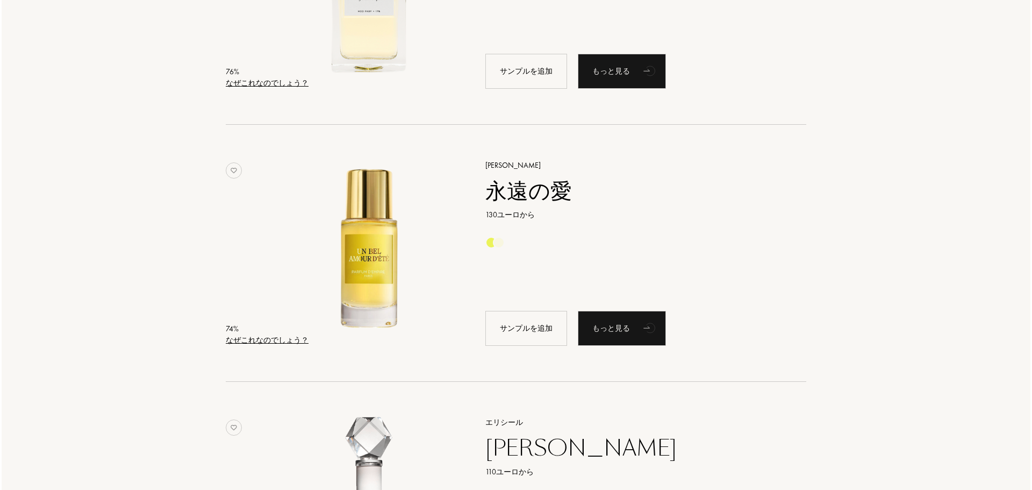
scroll to position [2903, 0]
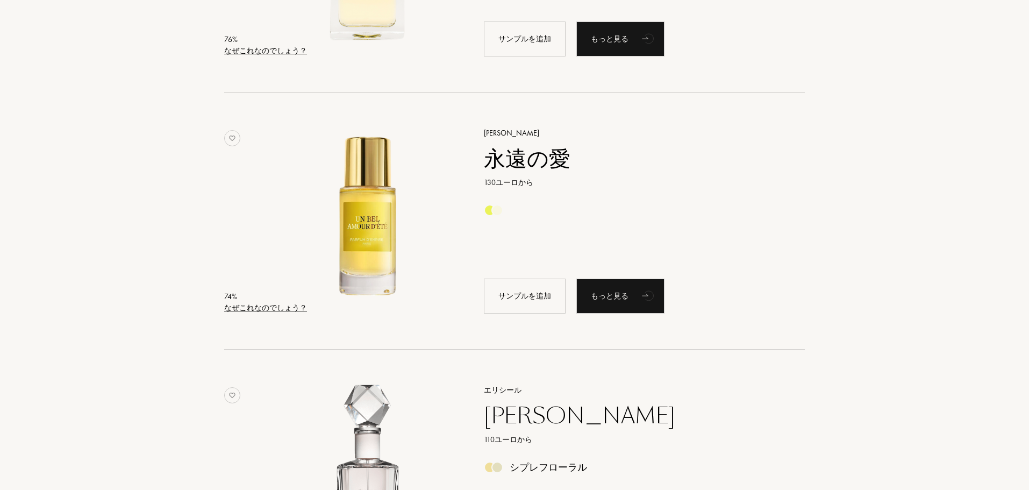
click at [243, 307] on font "なぜこれなのでしょう？" at bounding box center [265, 308] width 83 height 10
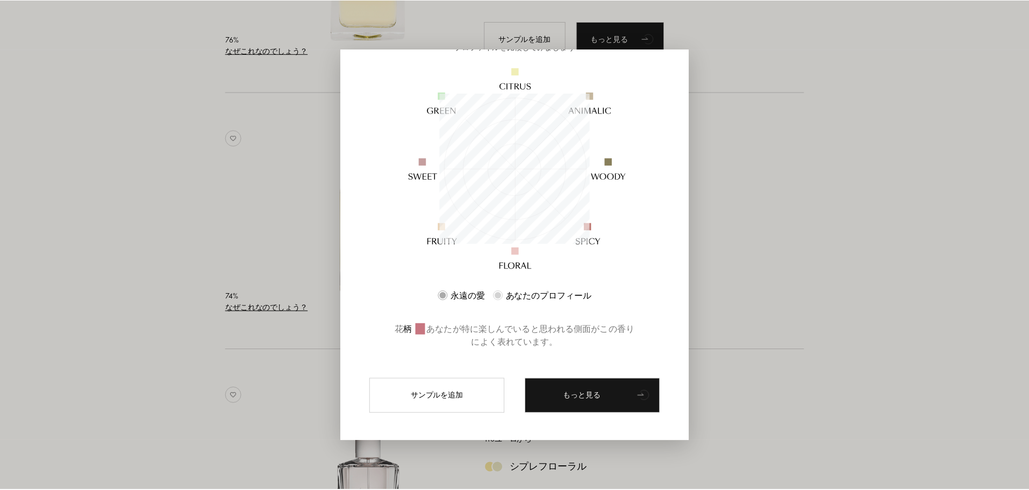
scroll to position [108, 0]
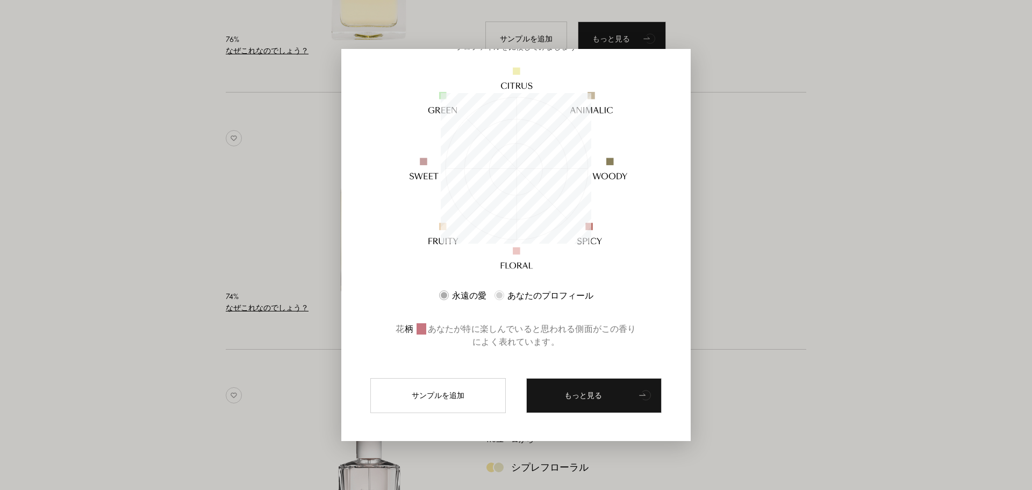
click at [755, 290] on div at bounding box center [516, 245] width 1032 height 490
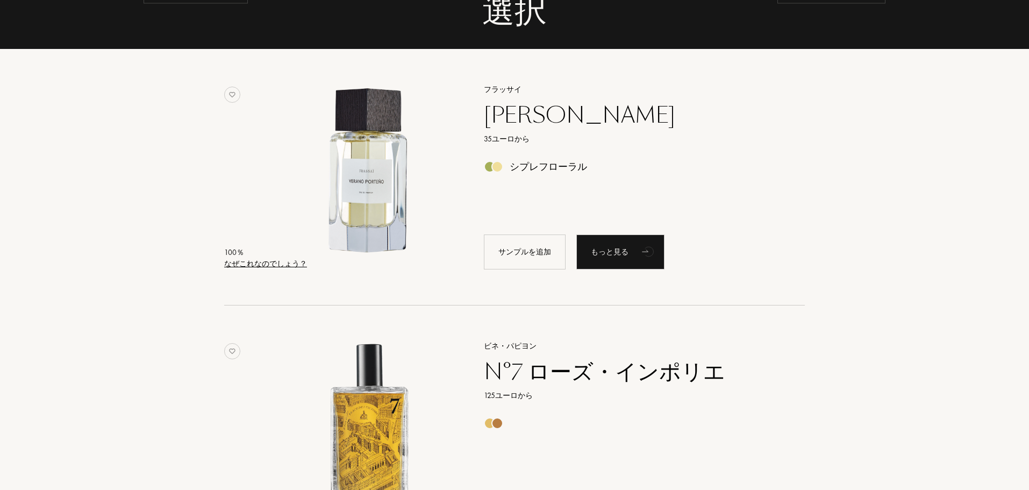
scroll to position [0, 0]
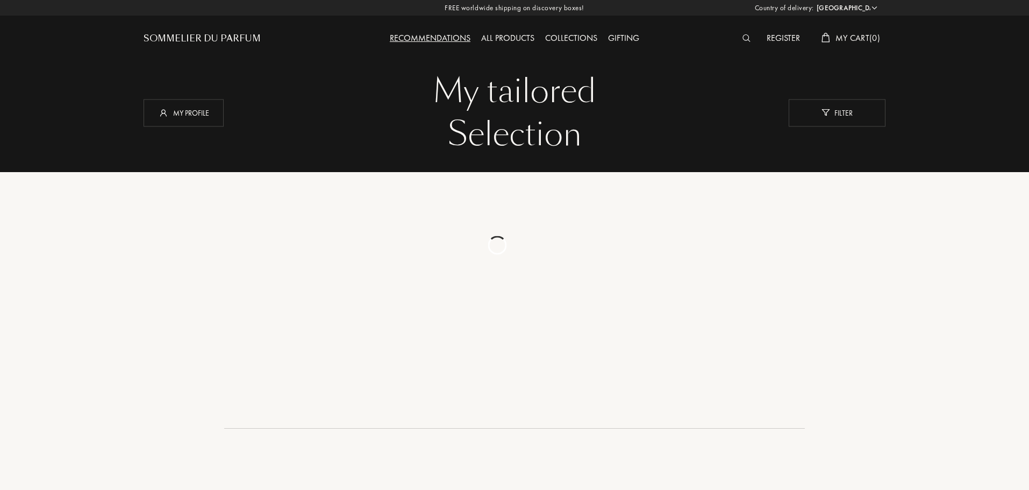
select select "FR"
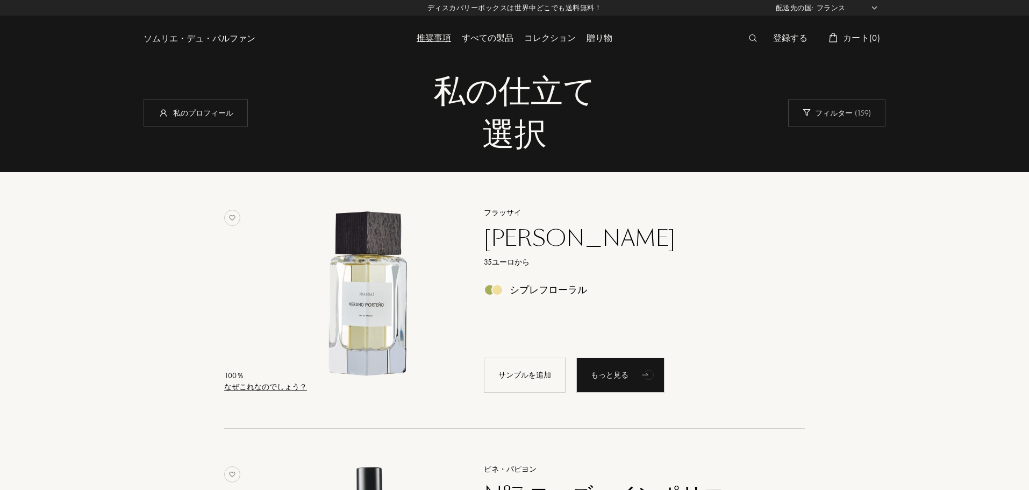
click at [613, 176] on div "100 ％ なぜこれなのでしょう？ フラッサイ ヴェラノ・ポルテーニョ 35ユーロから シプレフローラル サンプルを追加 もっと見る" at bounding box center [515, 300] width 742 height 257
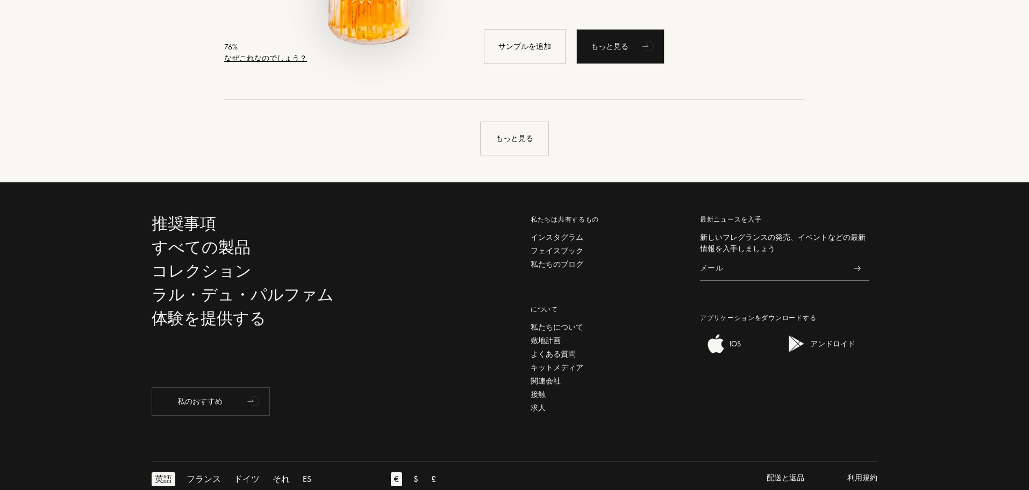
scroll to position [2662, 0]
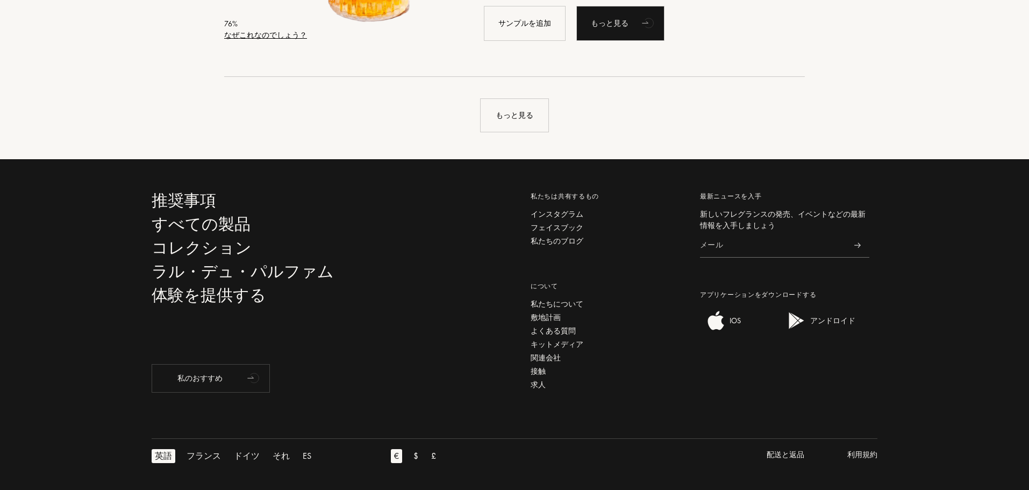
drag, startPoint x: 97, startPoint y: 210, endPoint x: 143, endPoint y: 217, distance: 46.3
click at [112, 214] on div "推奨事項 すべての製品 コレクション ラル・デュ・パルファム 体験を提供する 私のおすすめ 私たちは共有するもの インスタグラム フェイスブック 私たちのブロ…" at bounding box center [514, 296] width 1029 height 274
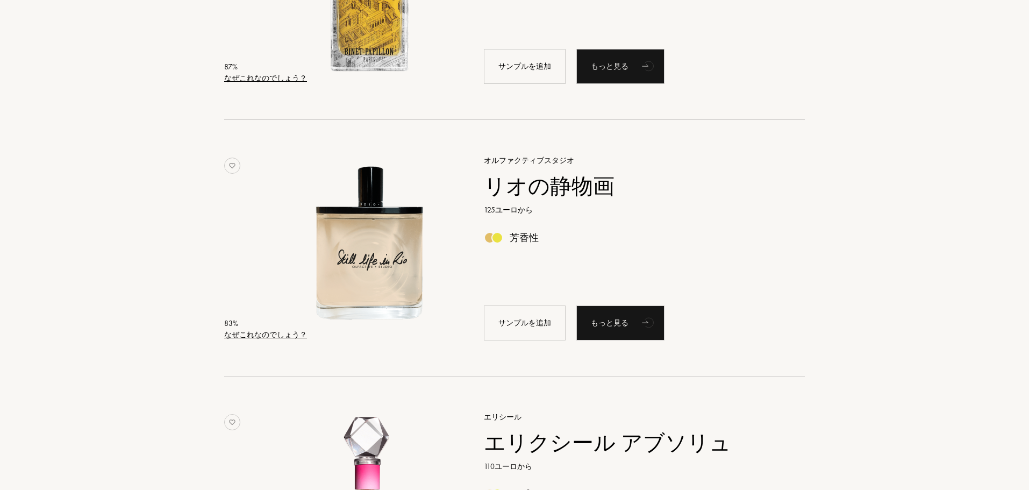
scroll to position [0, 0]
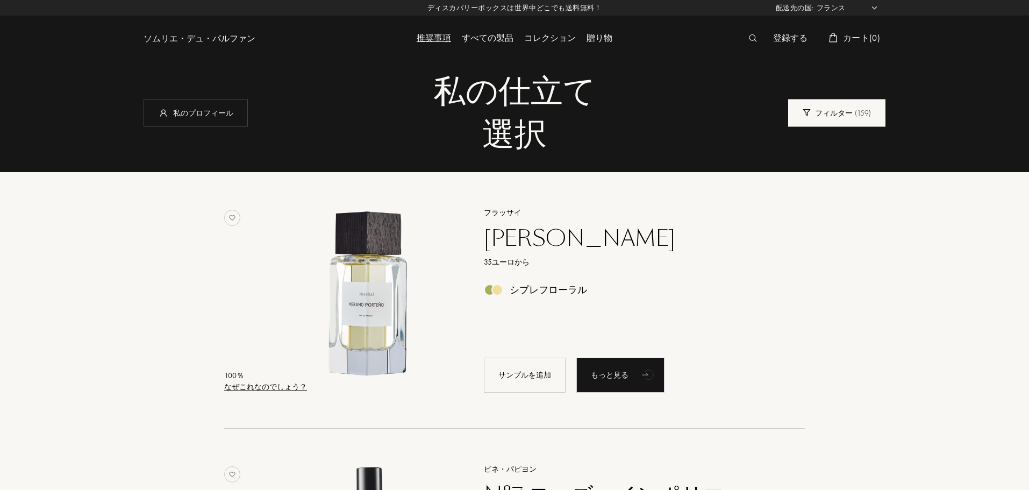
click at [823, 102] on div "フィルター ( 159 )" at bounding box center [836, 112] width 97 height 27
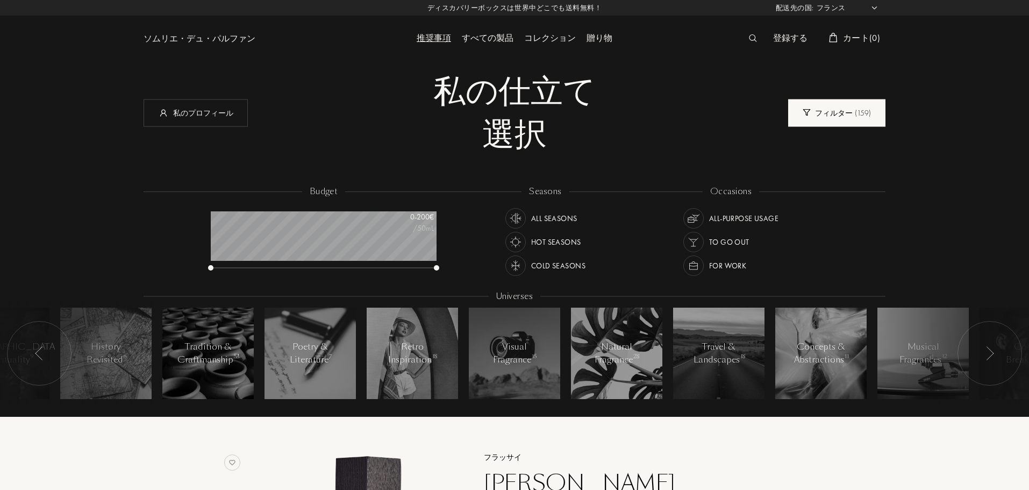
scroll to position [54, 226]
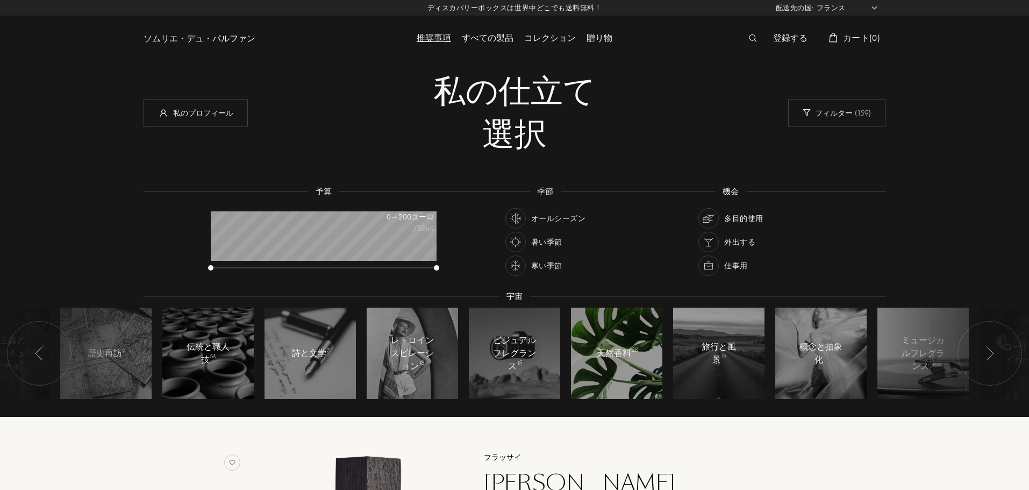
click at [607, 362] on div at bounding box center [616, 352] width 91 height 91
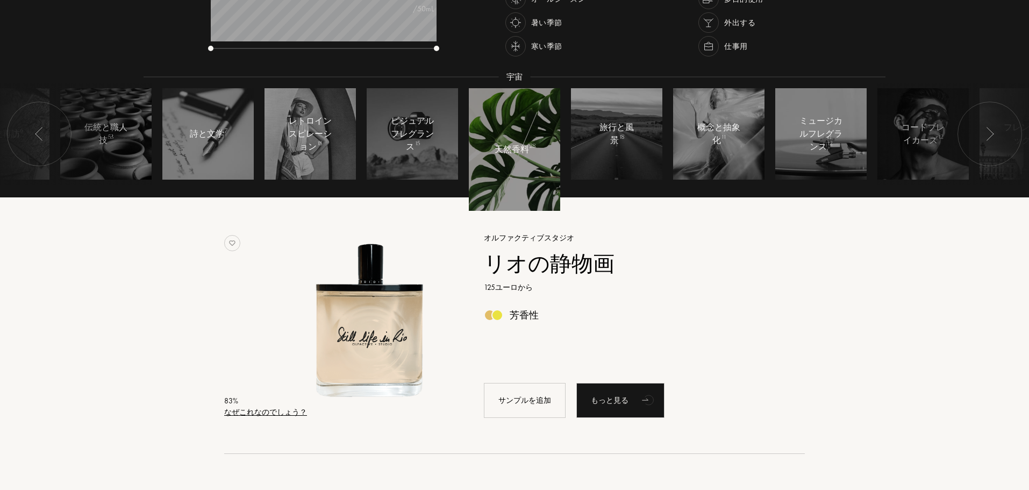
scroll to position [161, 0]
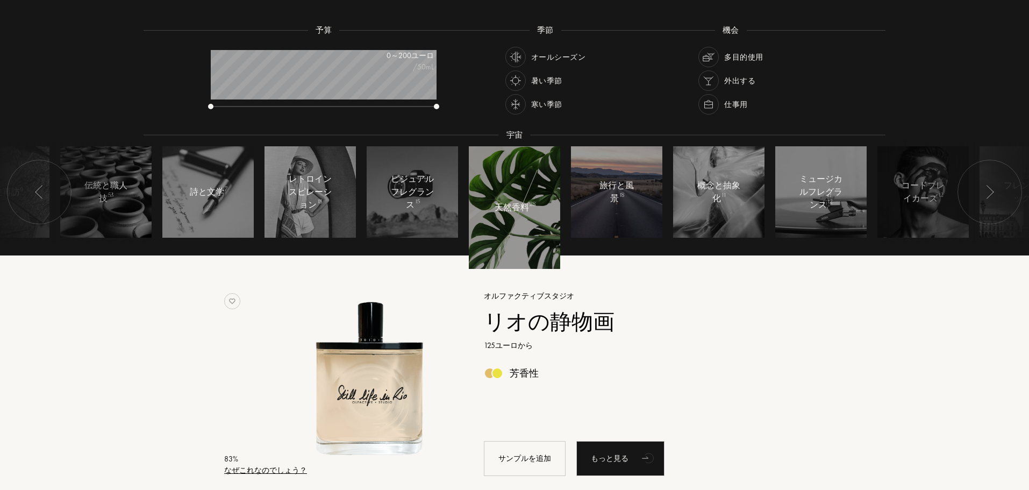
click at [625, 213] on div at bounding box center [616, 191] width 91 height 91
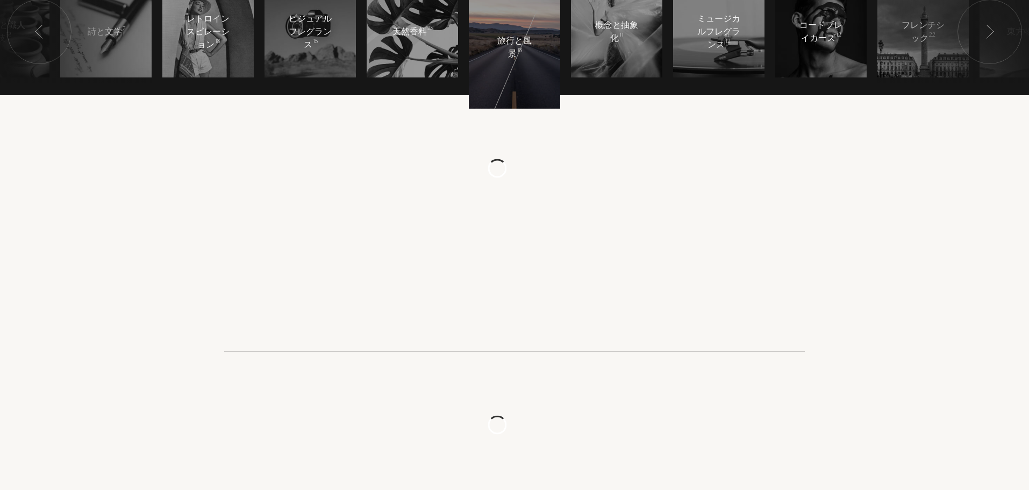
scroll to position [323, 0]
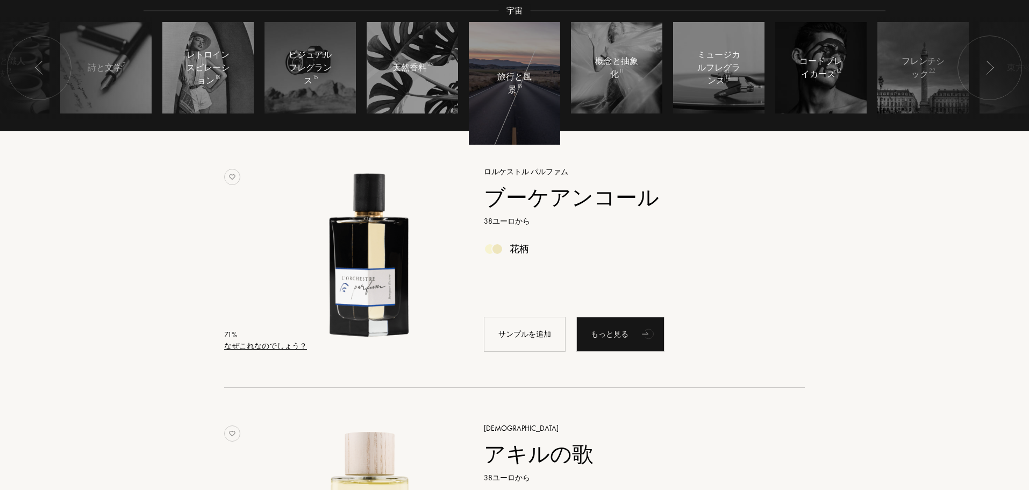
scroll to position [161, 0]
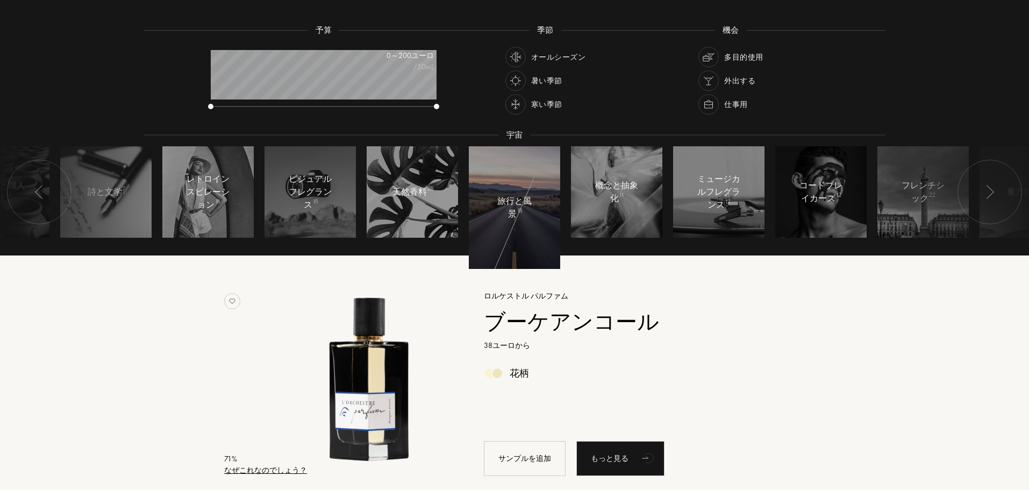
drag, startPoint x: 868, startPoint y: 204, endPoint x: 663, endPoint y: 200, distance: 204.3
click at [20, 185] on div at bounding box center [39, 192] width 65 height 65
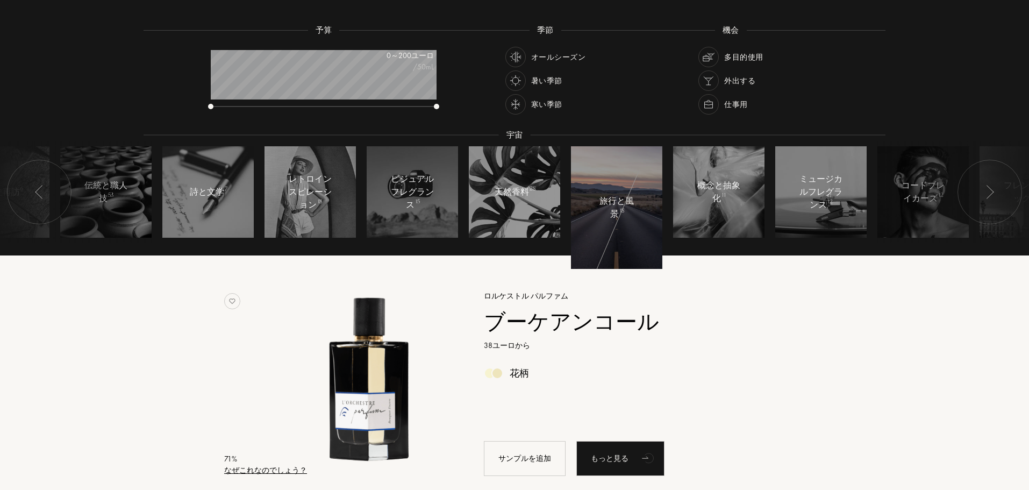
click at [20, 185] on div at bounding box center [39, 192] width 65 height 65
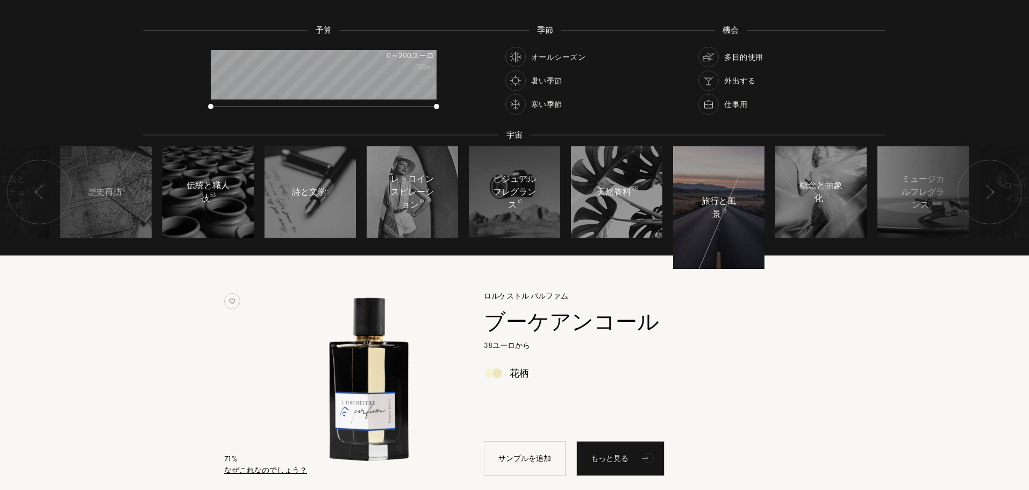
click at [20, 185] on div at bounding box center [39, 192] width 65 height 65
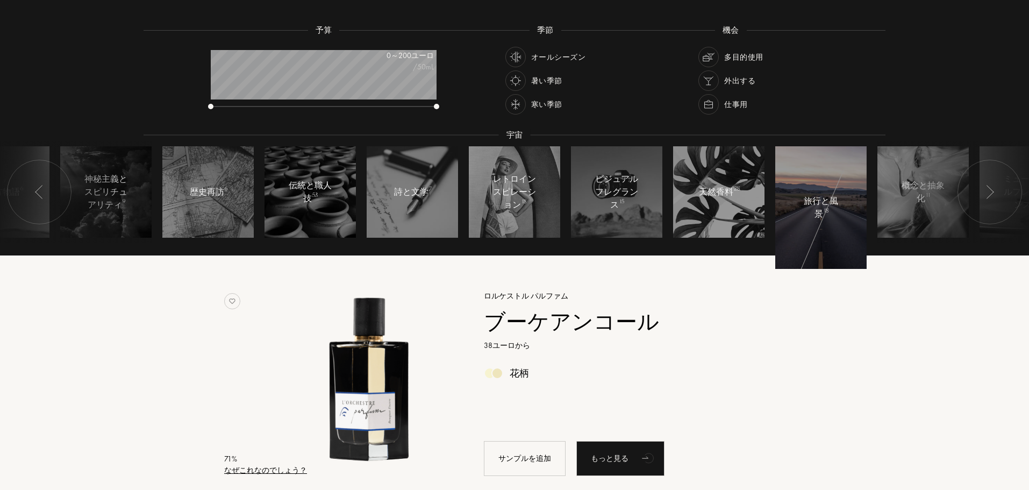
click at [20, 185] on div at bounding box center [39, 192] width 65 height 65
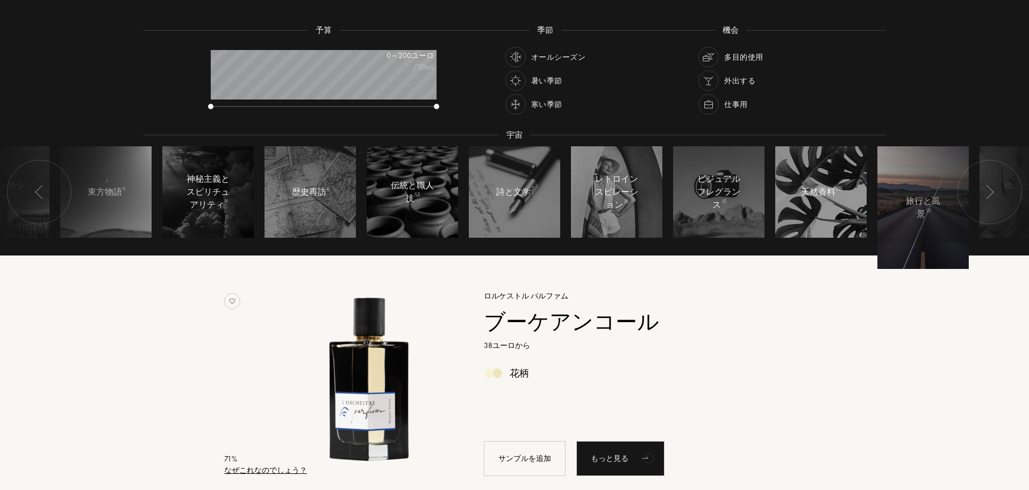
click at [526, 50] on div "オールシーズン" at bounding box center [545, 57] width 80 height 20
click at [38, 180] on div at bounding box center [39, 192] width 65 height 65
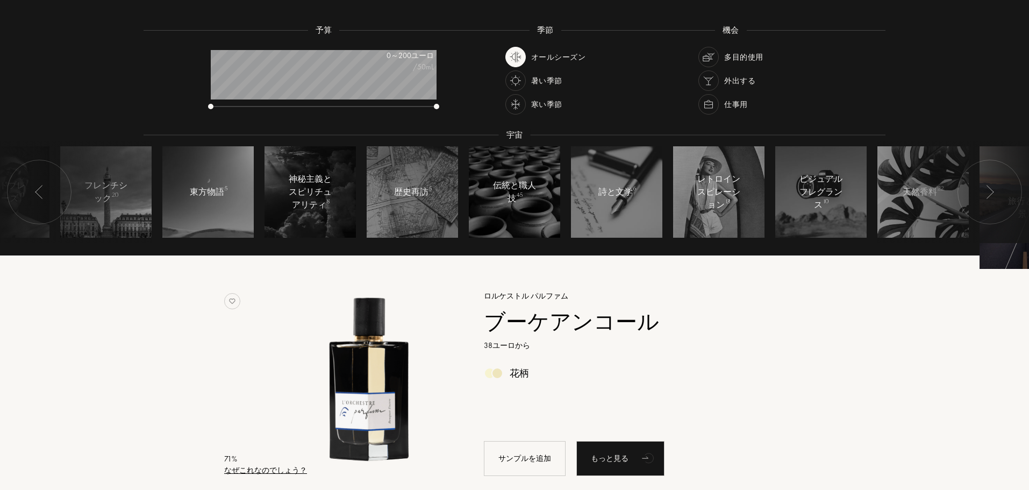
click at [38, 180] on div at bounding box center [39, 192] width 65 height 65
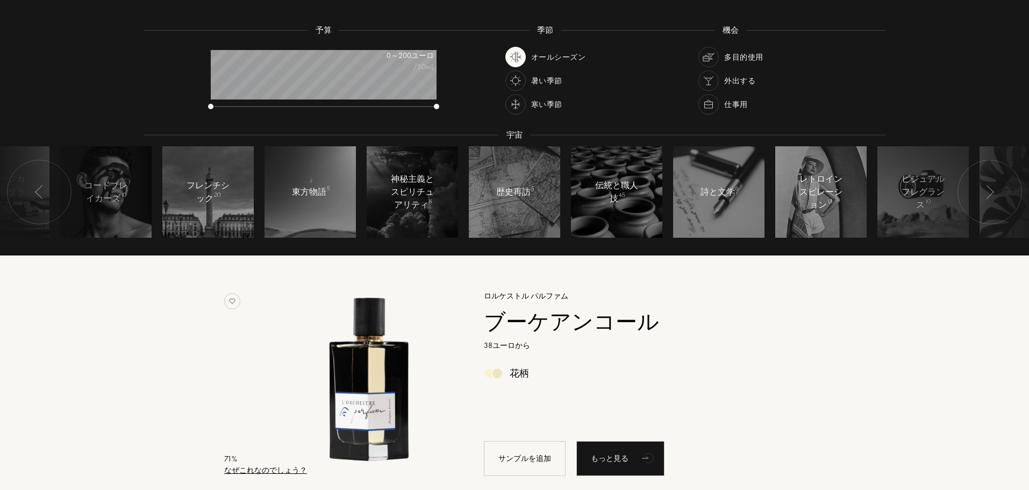
click at [38, 180] on div at bounding box center [39, 192] width 65 height 65
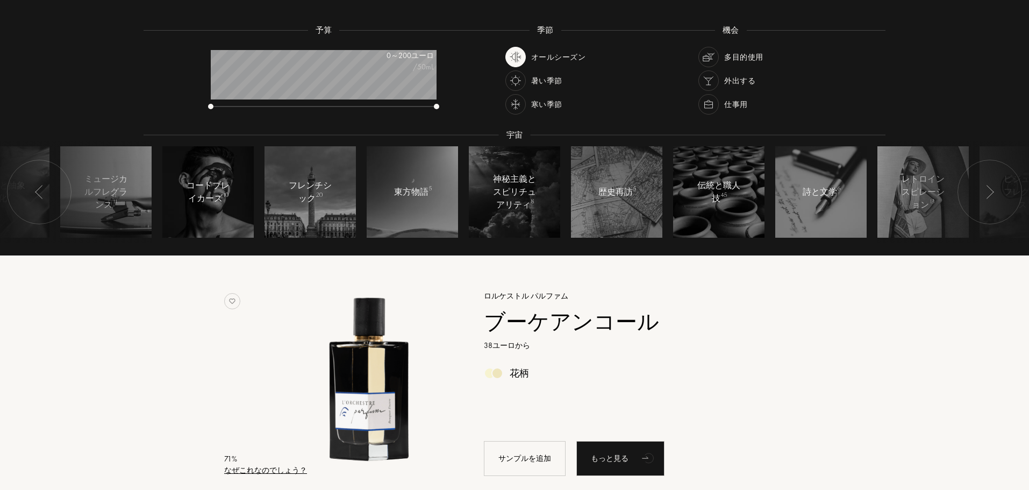
click at [38, 180] on div at bounding box center [39, 192] width 65 height 65
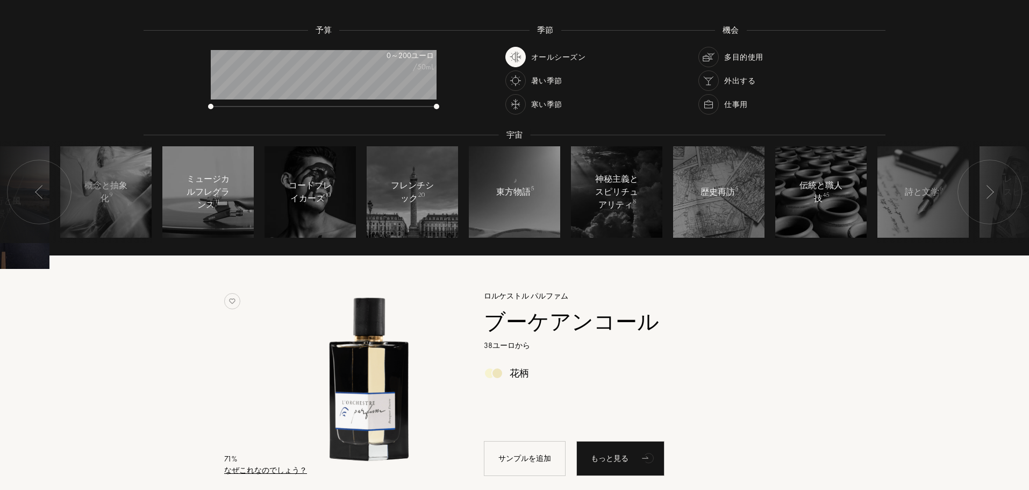
click at [38, 180] on div at bounding box center [39, 192] width 65 height 65
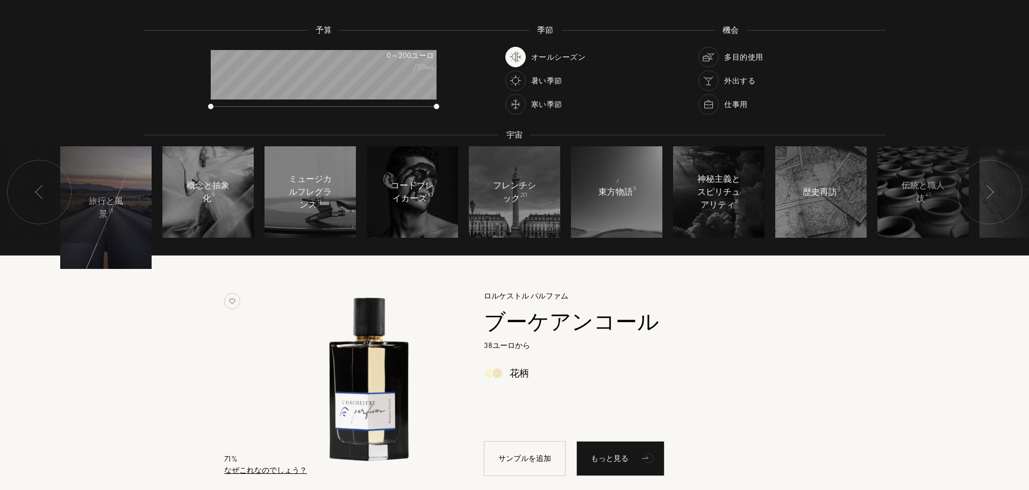
click at [38, 180] on div at bounding box center [39, 192] width 65 height 65
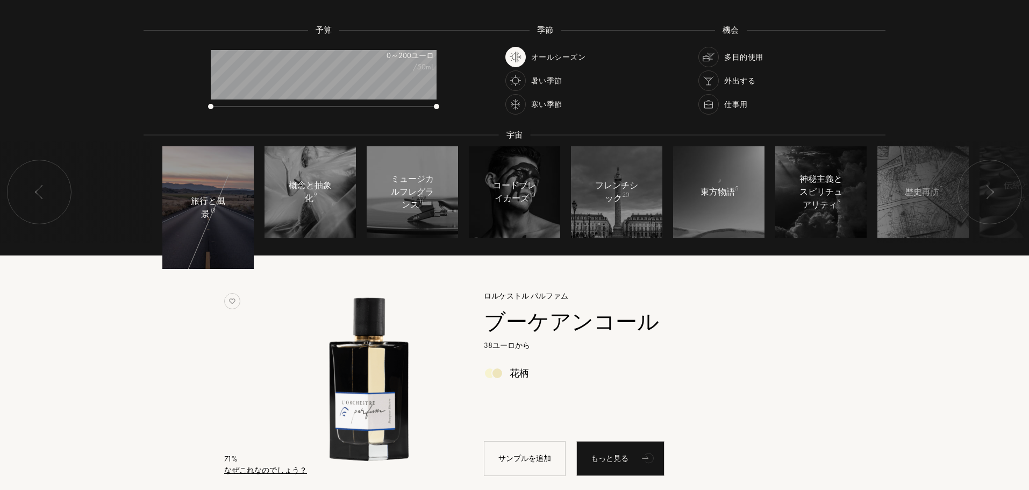
click at [38, 180] on div at bounding box center [39, 192] width 65 height 65
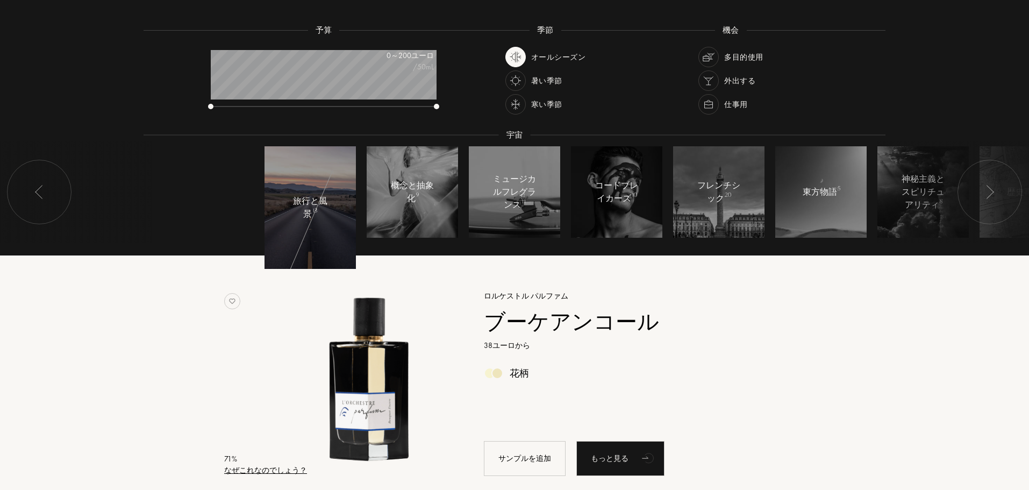
click at [38, 180] on div at bounding box center [39, 192] width 65 height 65
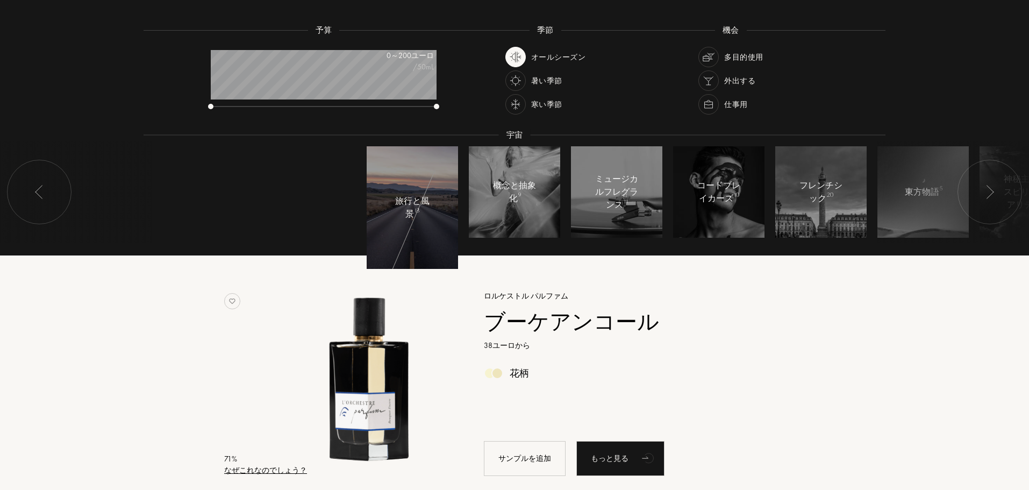
click at [283, 208] on div "旅行と風景 13 概念と抽象化 9 ミュージカルフレグランス 11 コードブレイカーズ 10 フレンチシック 20 東方物語 5 神秘主義とスピリチュアリティ…" at bounding box center [515, 192] width 742 height 102
click at [385, 211] on div at bounding box center [412, 207] width 91 height 123
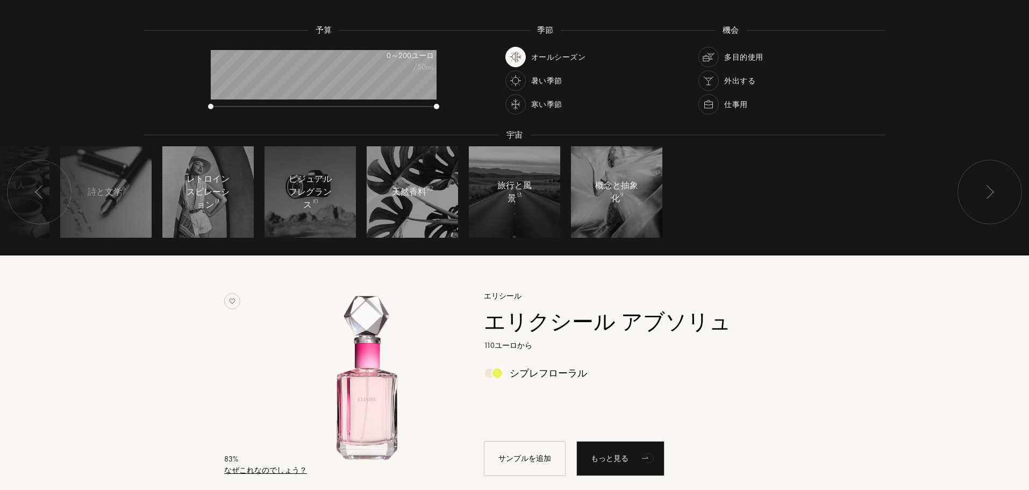
click at [40, 174] on div at bounding box center [39, 192] width 65 height 65
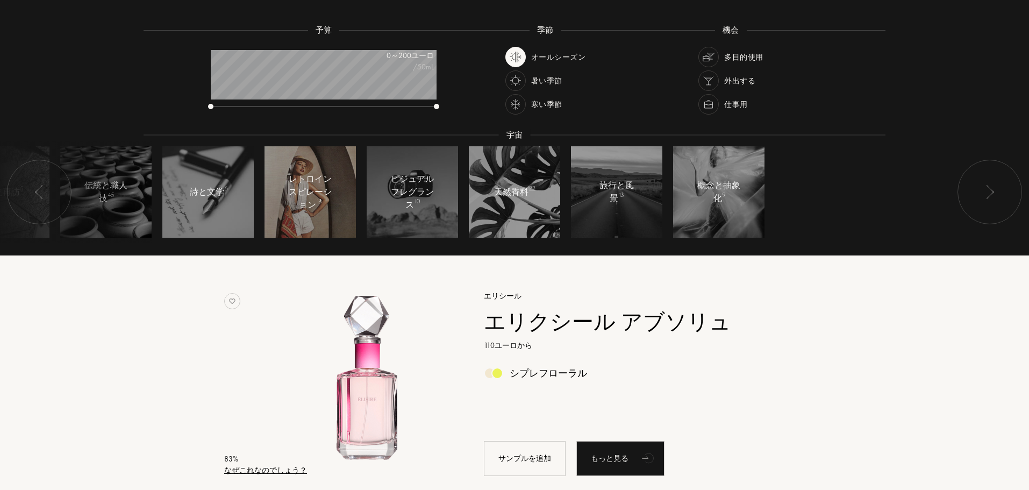
click at [293, 196] on font "レトロインスピレーション" at bounding box center [310, 192] width 43 height 38
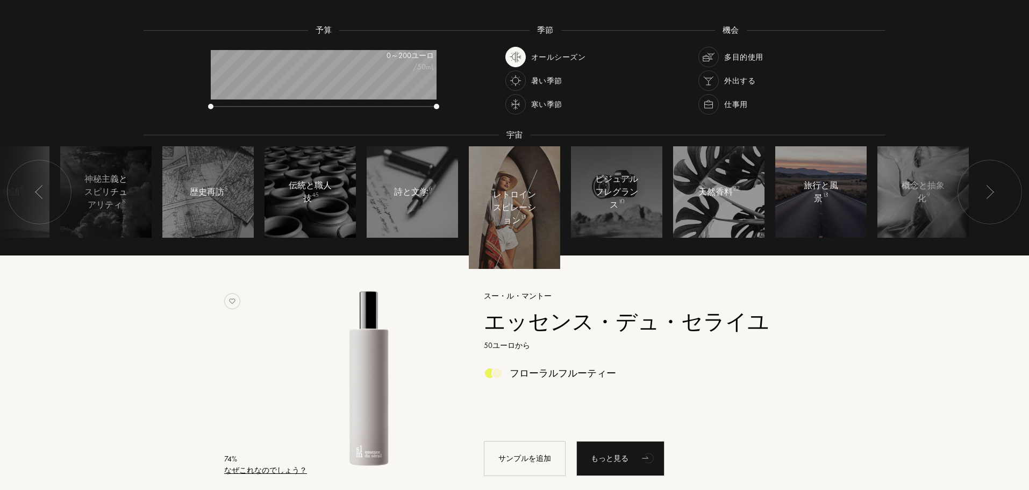
click at [804, 197] on div "旅行と風景 13" at bounding box center [821, 192] width 46 height 26
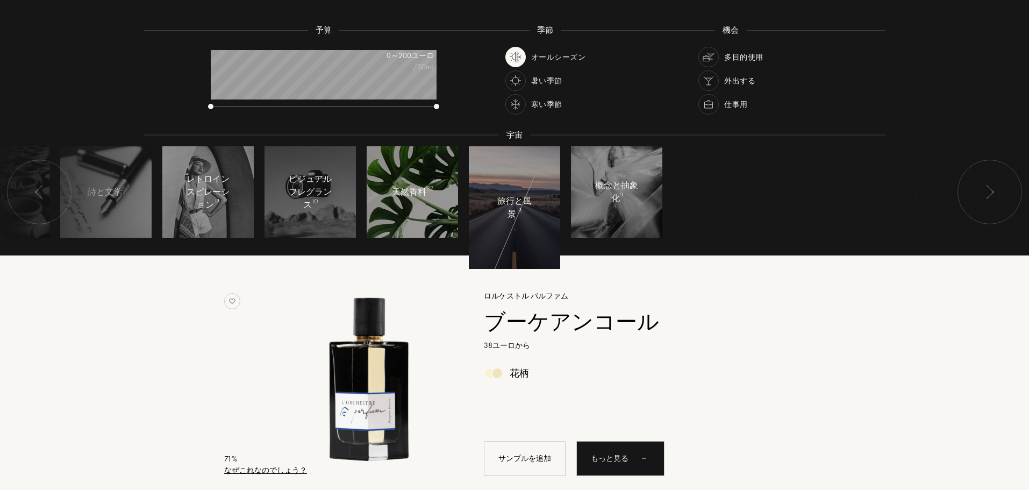
click at [420, 208] on div at bounding box center [412, 191] width 91 height 91
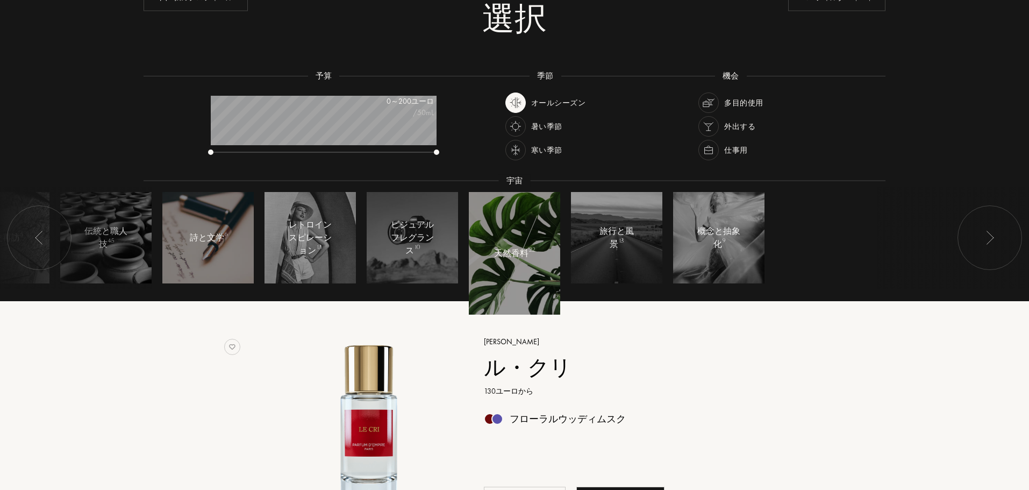
scroll to position [108, 0]
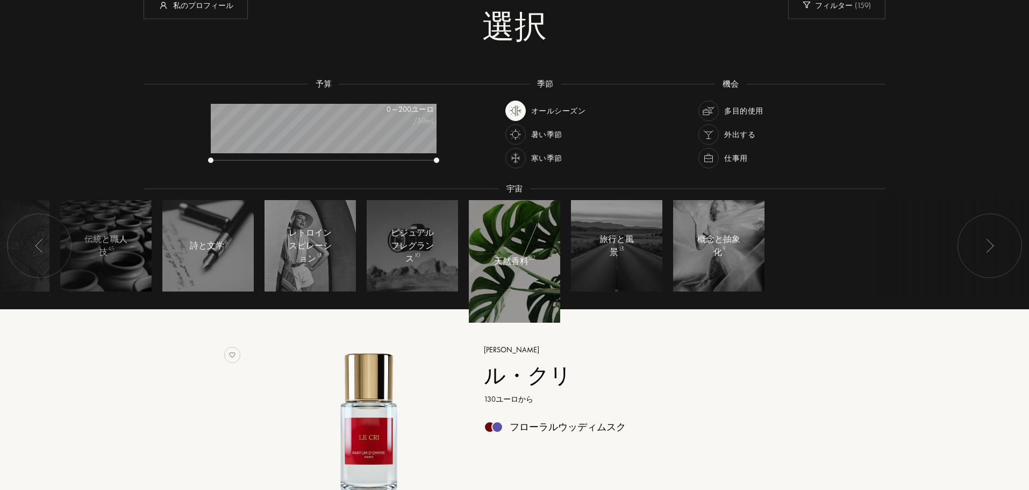
click at [63, 236] on div at bounding box center [39, 245] width 65 height 65
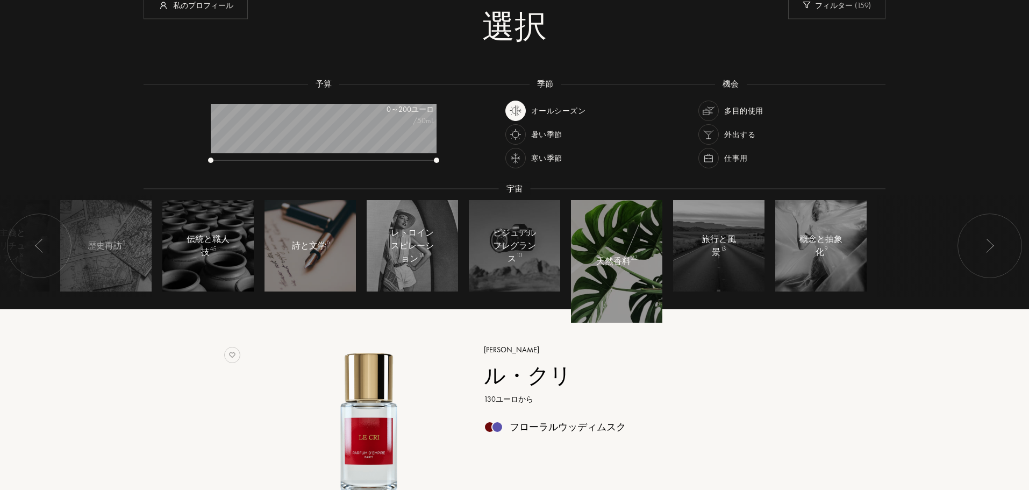
click at [205, 242] on li "伝統と職人技 45" at bounding box center [208, 246] width 102 height 102
click at [311, 246] on font "詩と文学" at bounding box center [309, 245] width 34 height 12
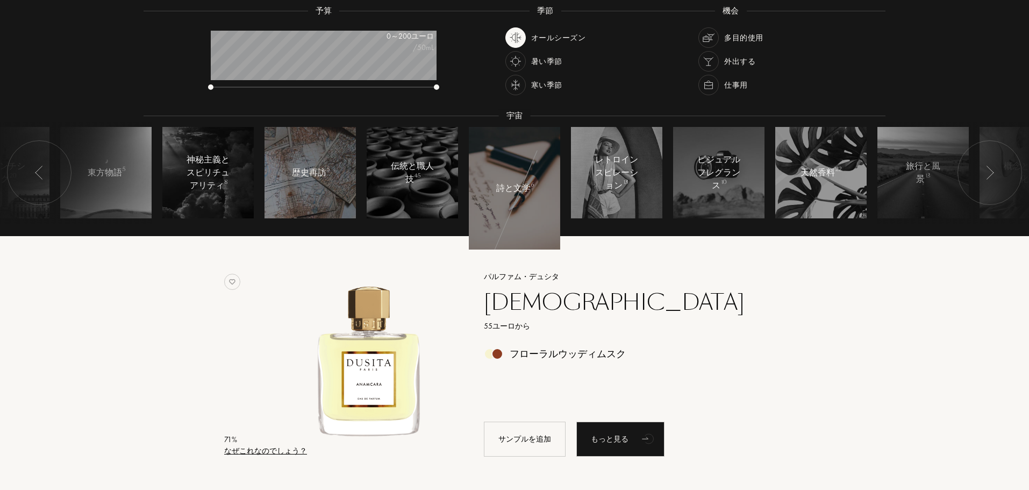
scroll to position [161, 0]
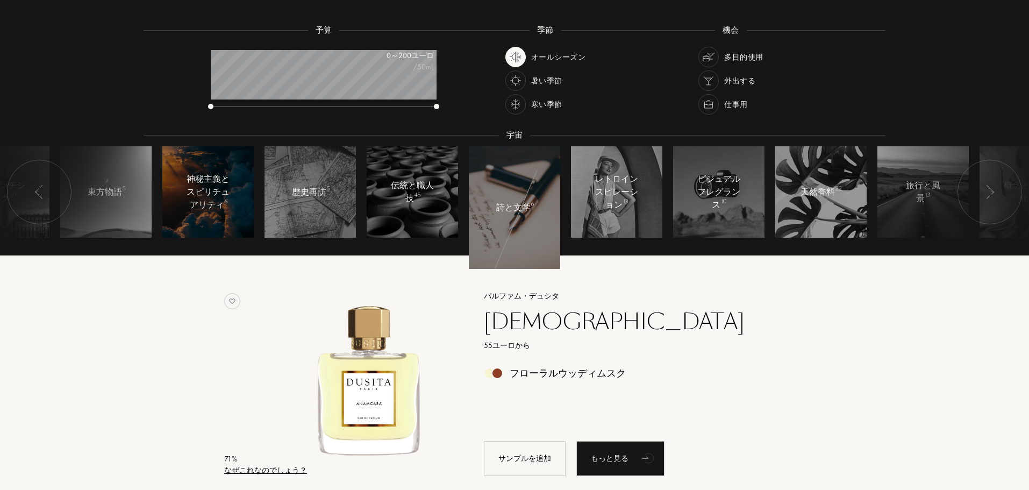
click at [246, 227] on div at bounding box center [207, 191] width 91 height 91
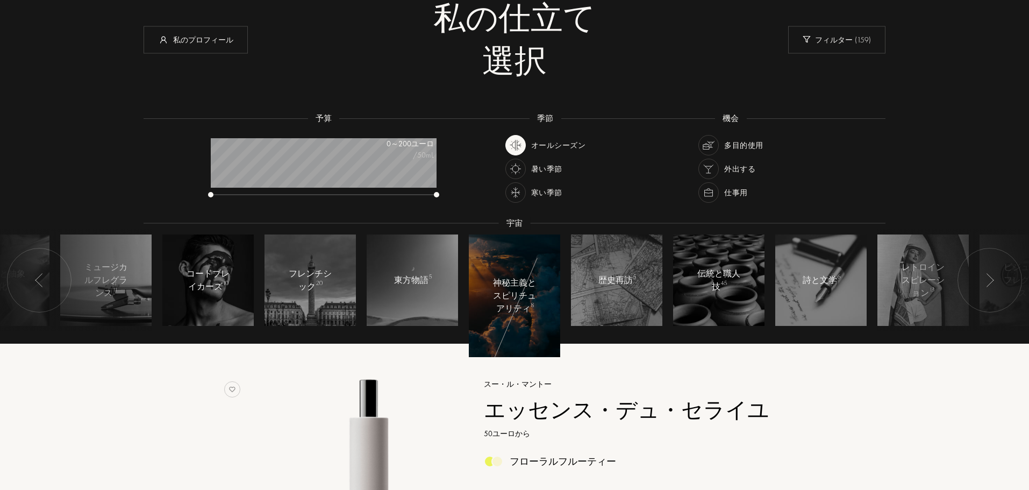
scroll to position [54, 0]
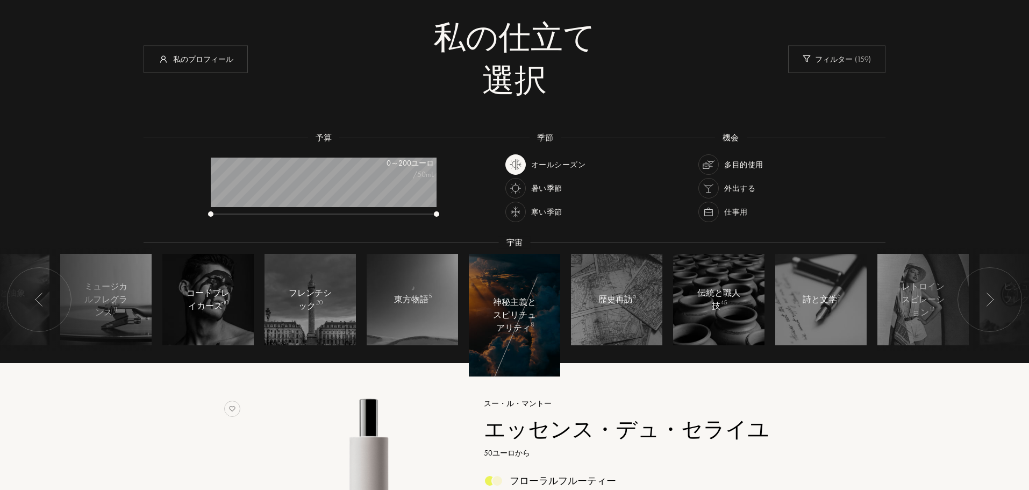
click at [510, 335] on div at bounding box center [514, 315] width 91 height 123
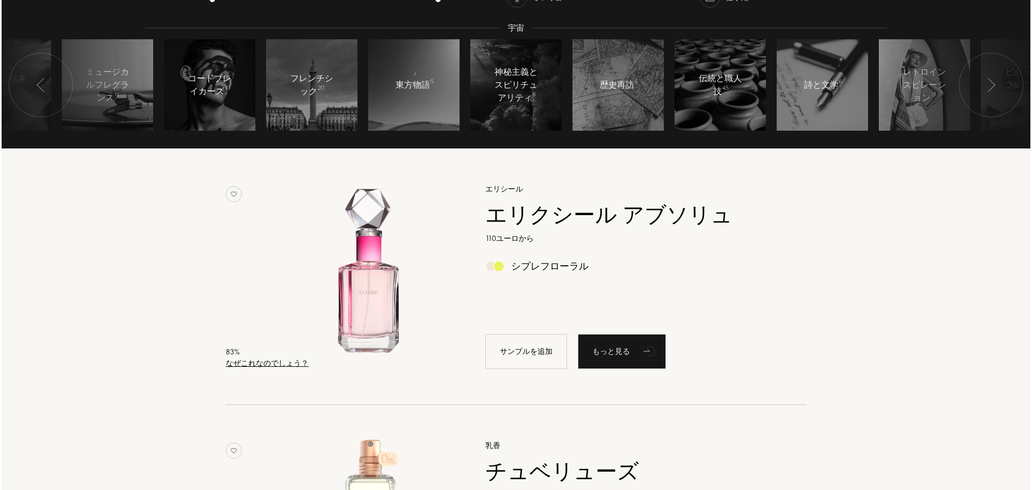
scroll to position [269, 0]
click at [241, 365] on font "なぜこれなのでしょう？" at bounding box center [265, 362] width 83 height 10
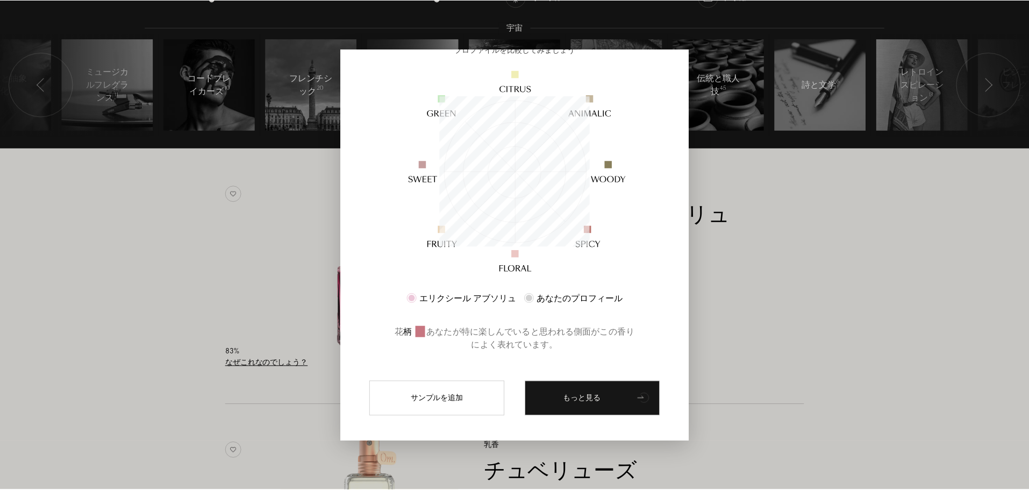
scroll to position [108, 0]
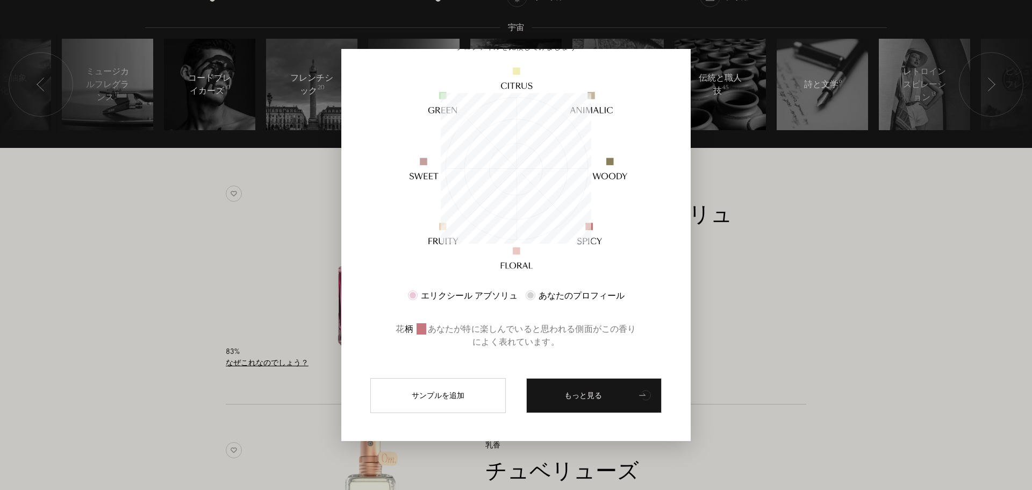
click at [689, 286] on div "なぜこれなのでしょう？ 他のものよりも 嗅覚 香水の嗅覚プロファイルとあなた自身の嗅覚プロファイルを比較してみましょう エリクシール アブソリュ あなたのプロ…" at bounding box center [515, 245] width 349 height 392
click at [299, 293] on div at bounding box center [516, 245] width 1032 height 490
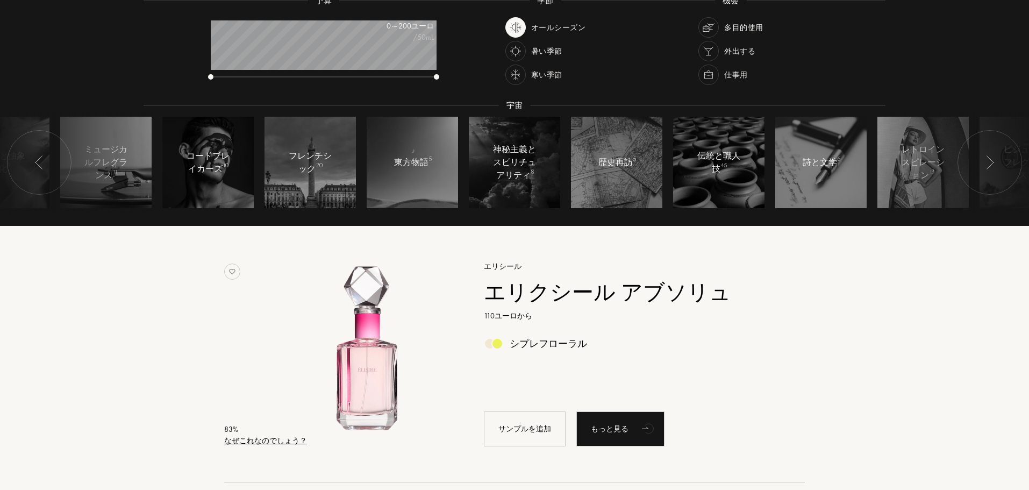
scroll to position [54, 0]
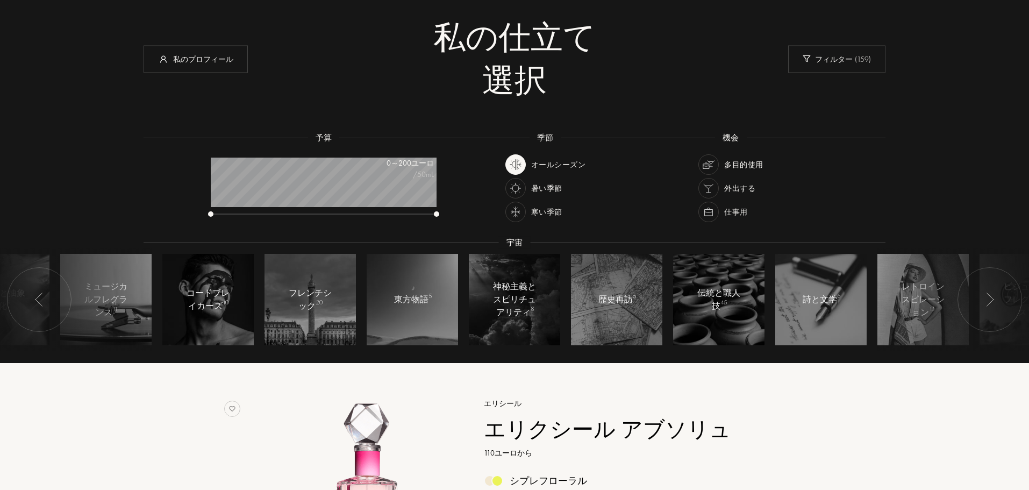
click at [713, 205] on img at bounding box center [708, 211] width 15 height 15
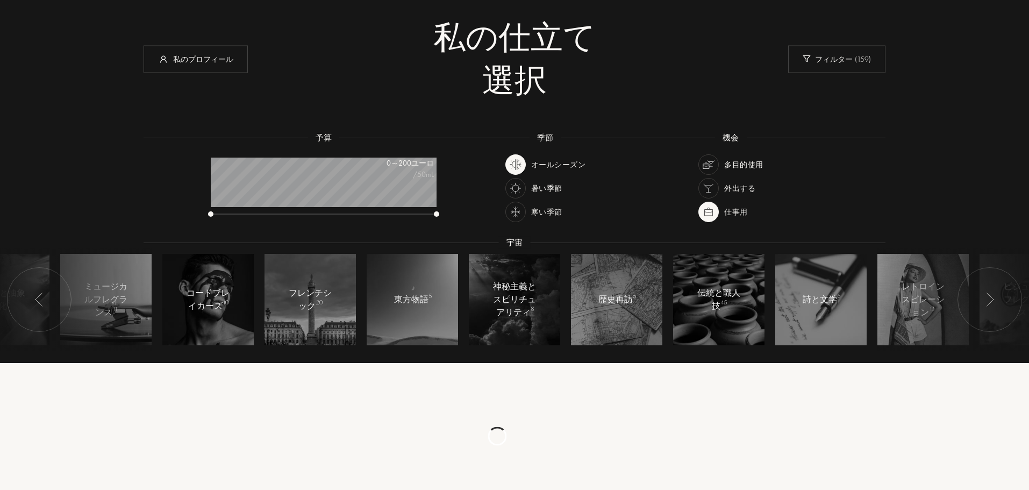
click at [703, 156] on div at bounding box center [708, 164] width 20 height 20
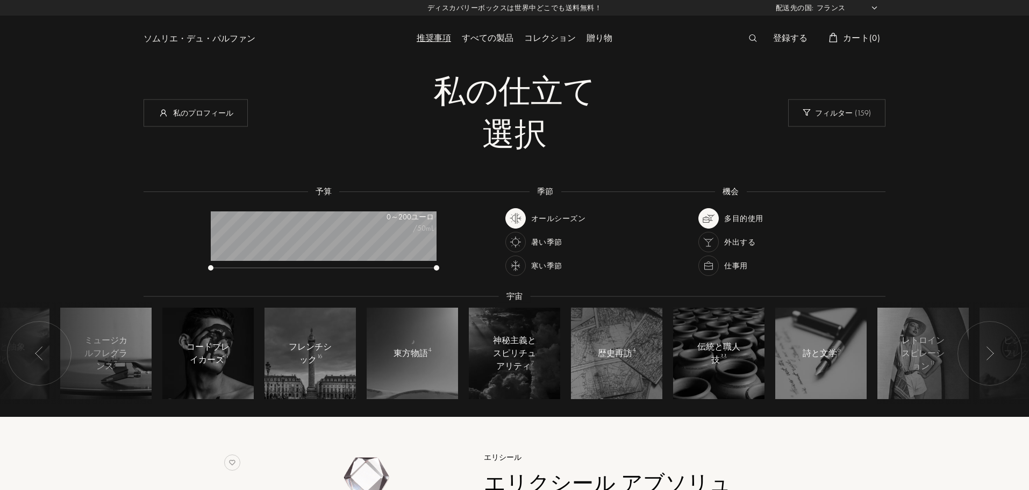
click at [522, 252] on div "暑い季節" at bounding box center [533, 242] width 57 height 20
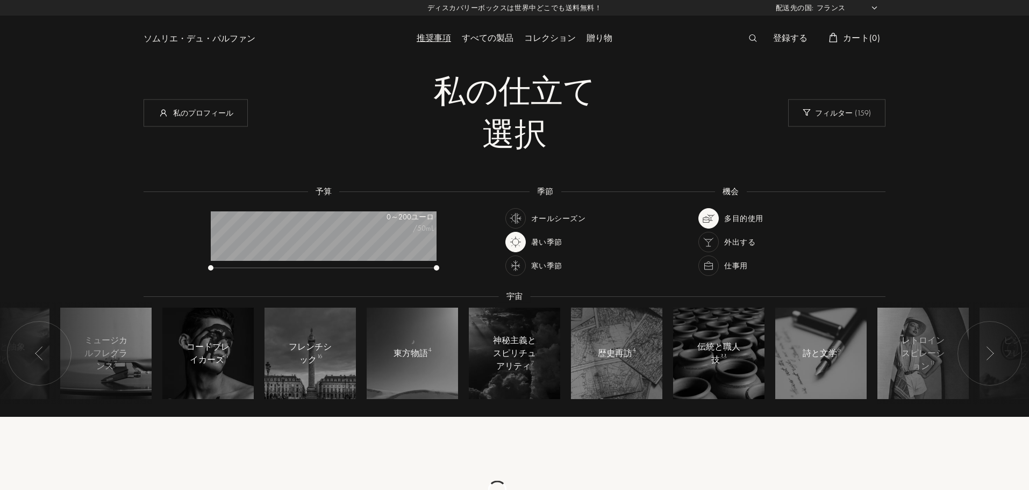
click at [522, 260] on img at bounding box center [515, 265] width 15 height 15
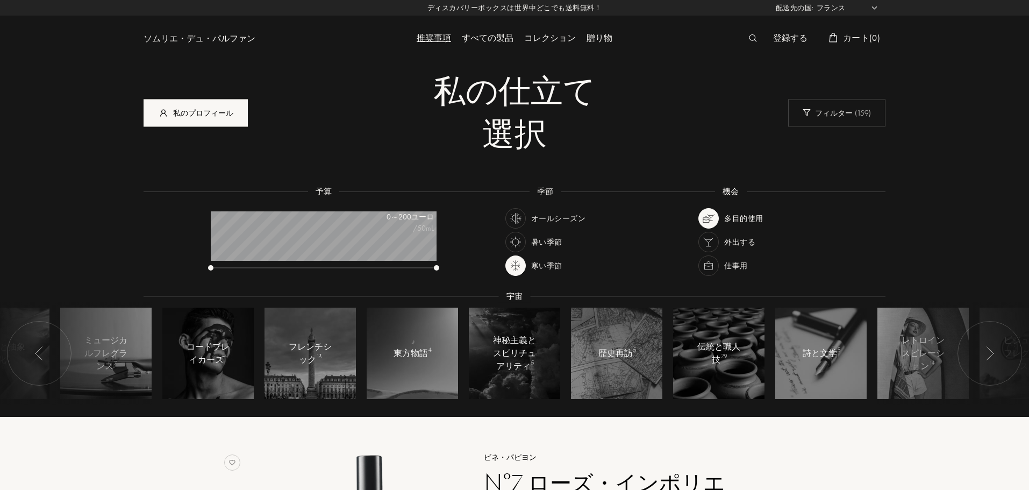
click at [207, 116] on font "私のプロフィール" at bounding box center [203, 113] width 60 height 10
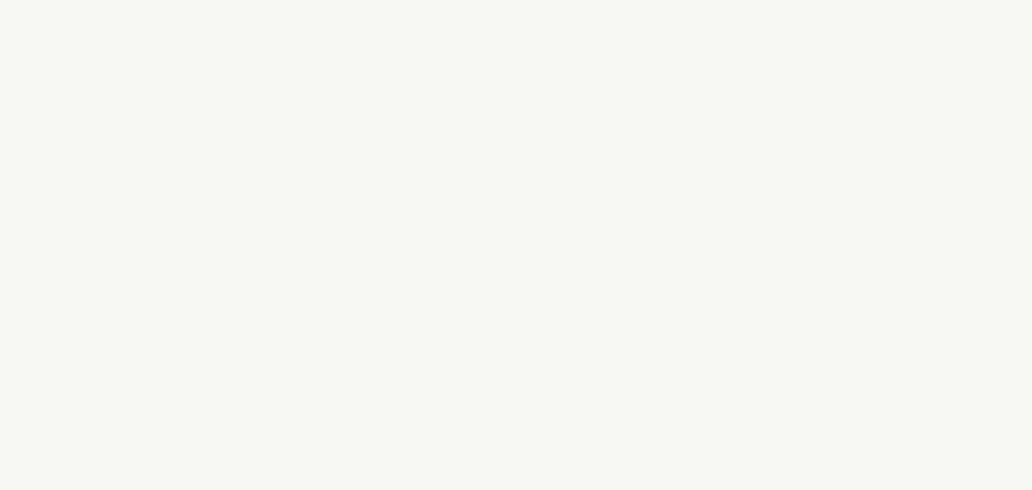
select select "FR"
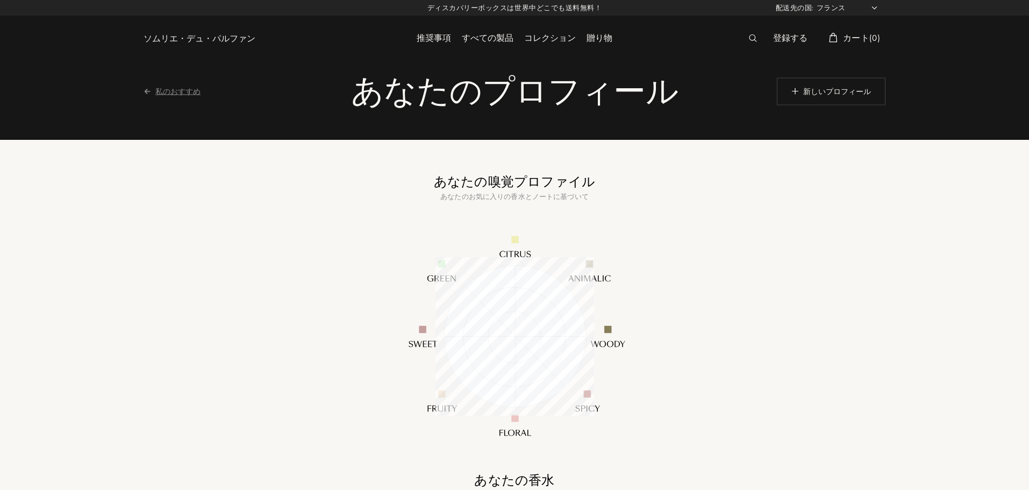
click at [176, 95] on font "私のおすすめ" at bounding box center [177, 91] width 45 height 10
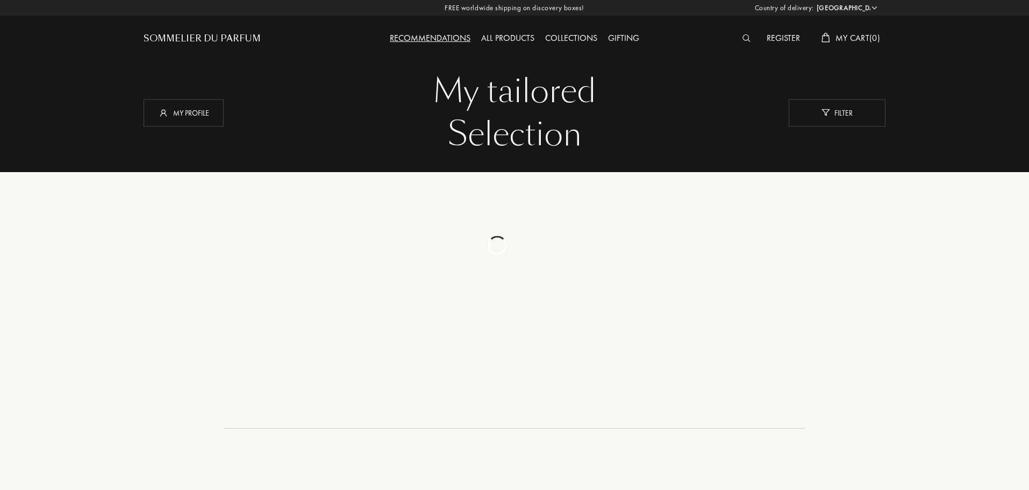
select select "FR"
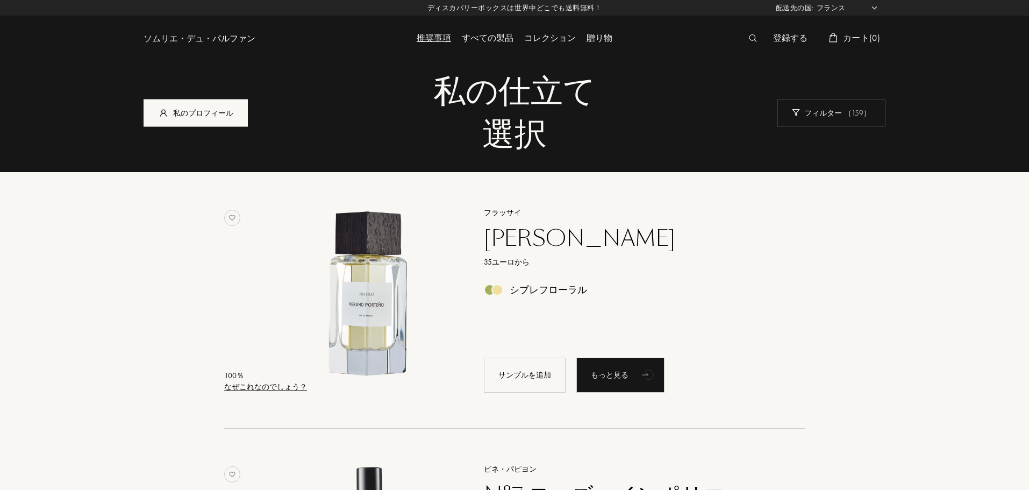
click at [204, 112] on font "私のプロフィール" at bounding box center [203, 113] width 60 height 10
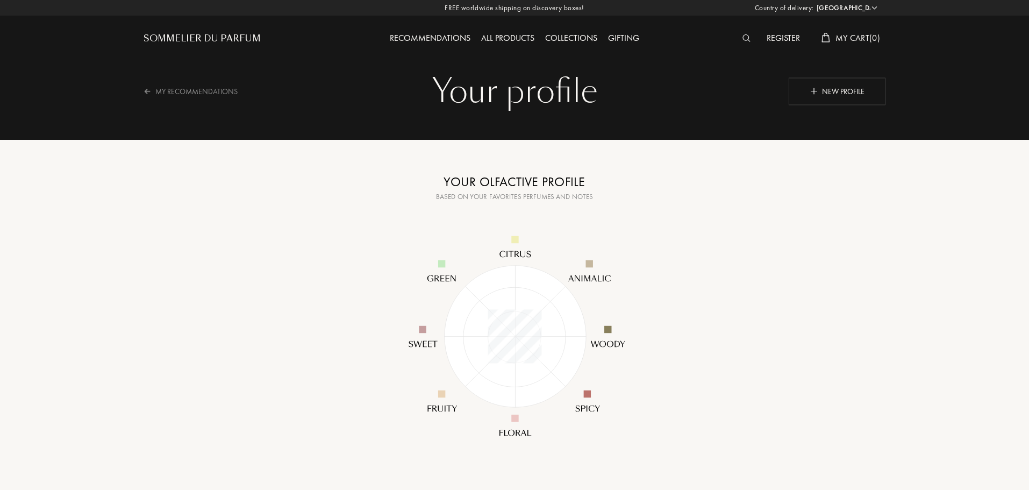
select select "FR"
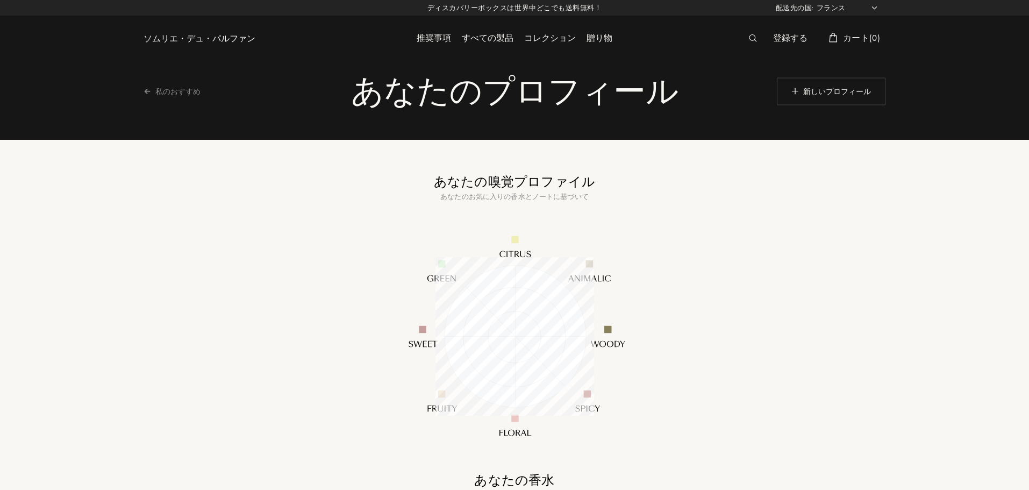
scroll to position [159, 159]
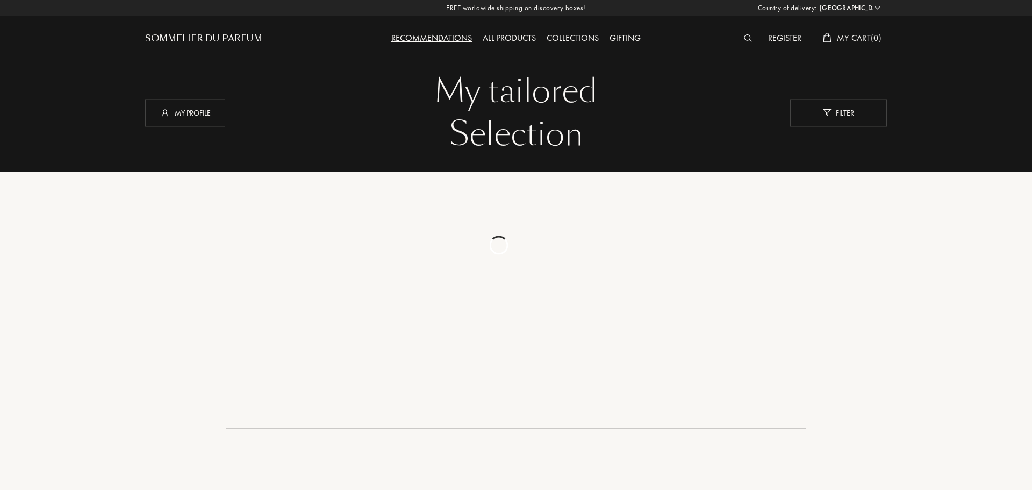
select select "FR"
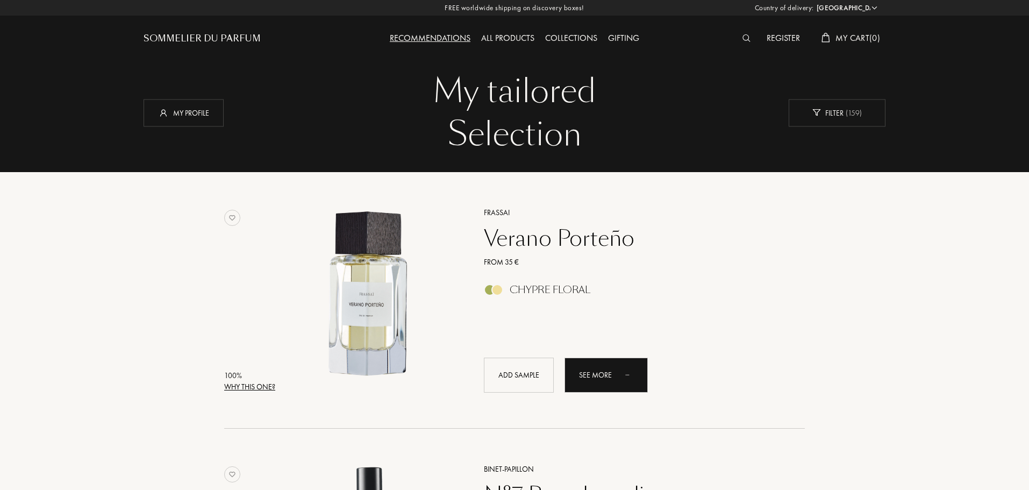
click at [481, 125] on div "Selection" at bounding box center [515, 134] width 726 height 43
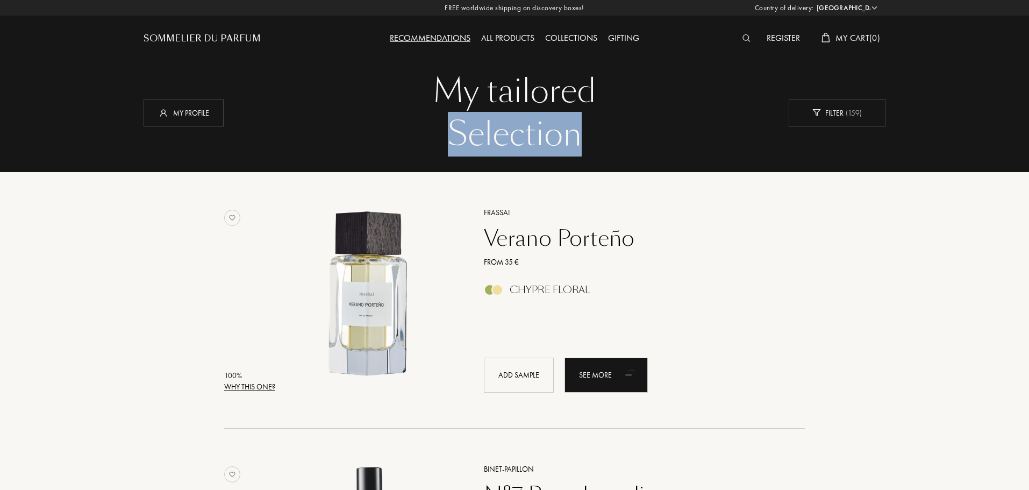
click at [481, 125] on div "Selection" at bounding box center [515, 134] width 726 height 43
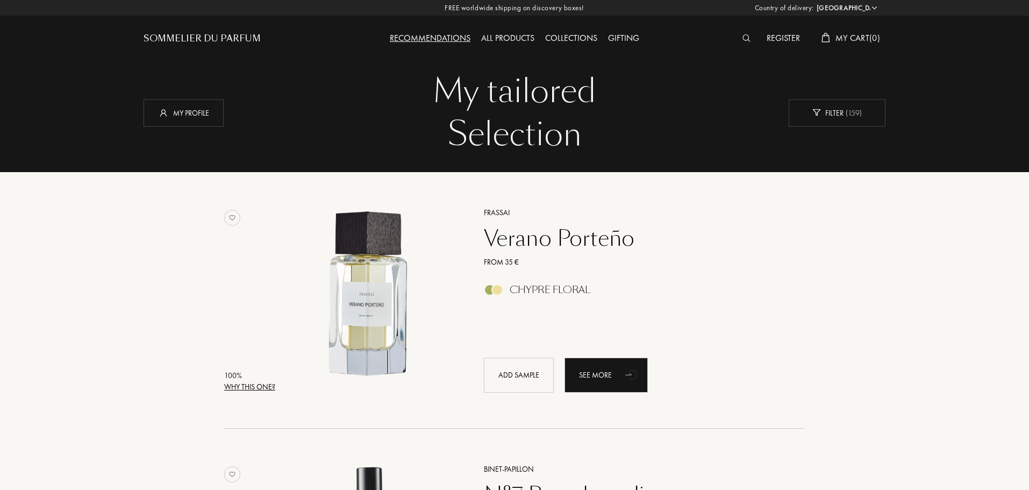
click at [482, 106] on div "My tailored" at bounding box center [515, 91] width 726 height 43
click at [242, 46] on div "Sommelier du Parfum" at bounding box center [236, 29] width 185 height 59
click at [865, 45] on div "My Cart ( 0 )" at bounding box center [850, 39] width 69 height 14
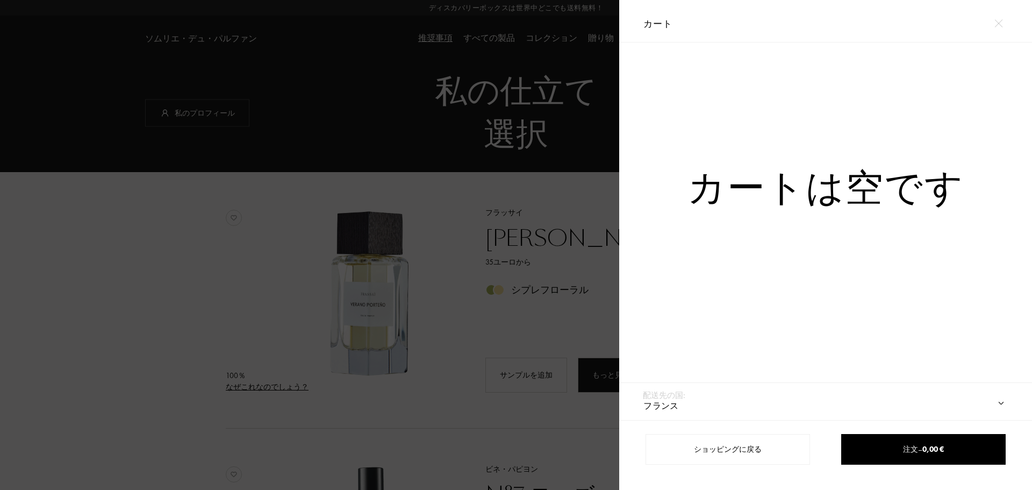
click at [543, 192] on div at bounding box center [309, 245] width 619 height 490
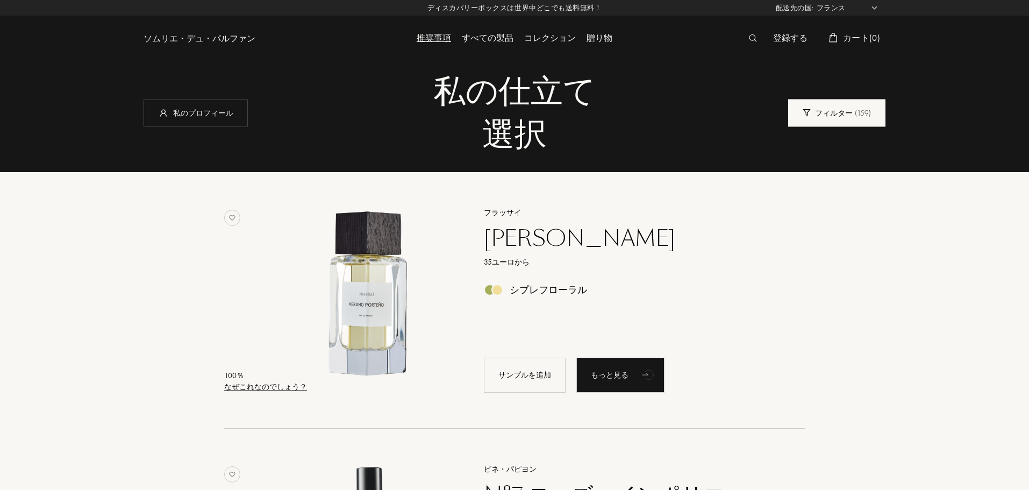
click at [820, 110] on font "フィルター" at bounding box center [834, 113] width 38 height 10
